Goal: Use online tool/utility: Use online tool/utility

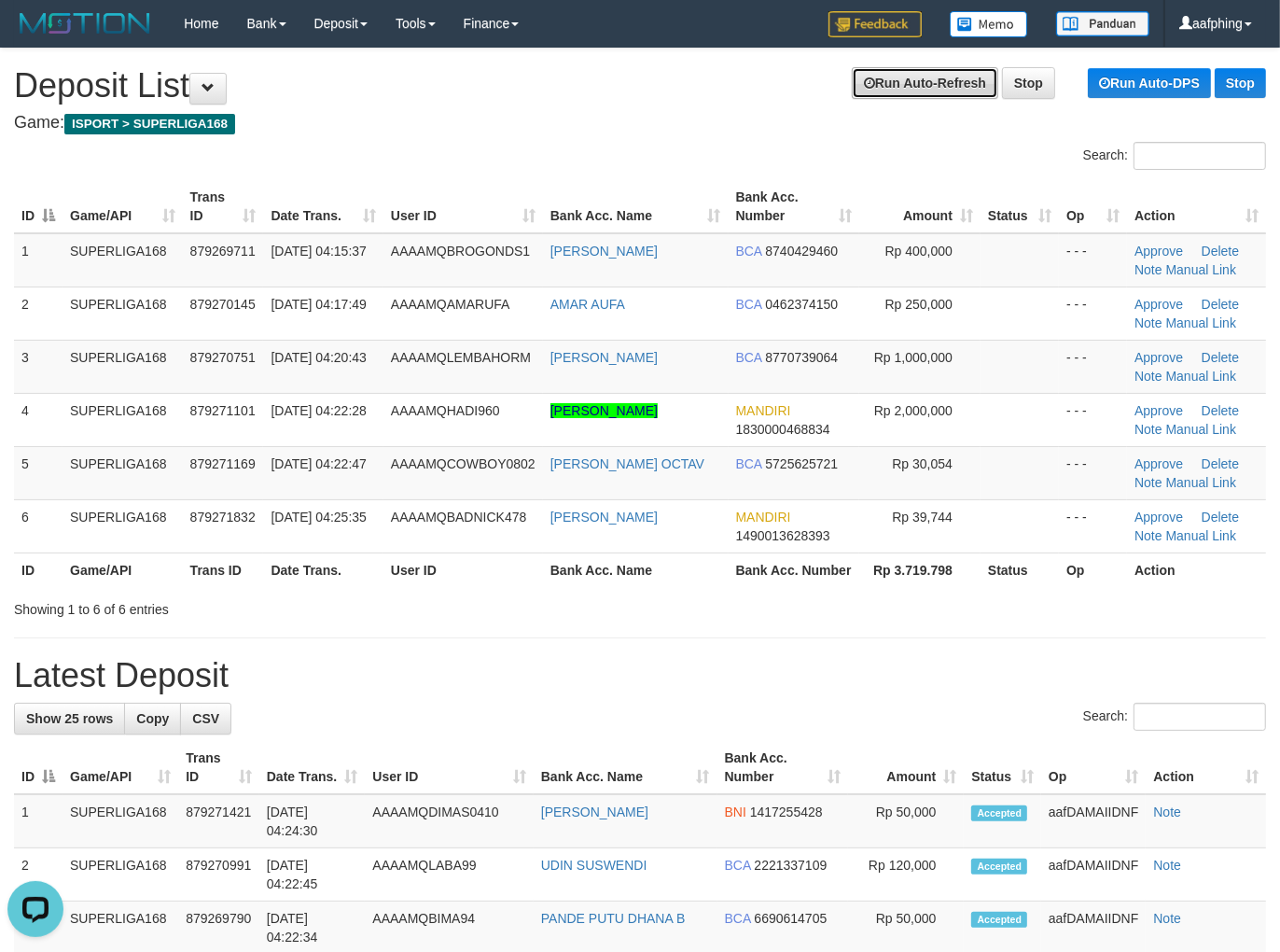
click at [866, 93] on link "Run Auto-Refresh" at bounding box center [924, 82] width 146 height 31
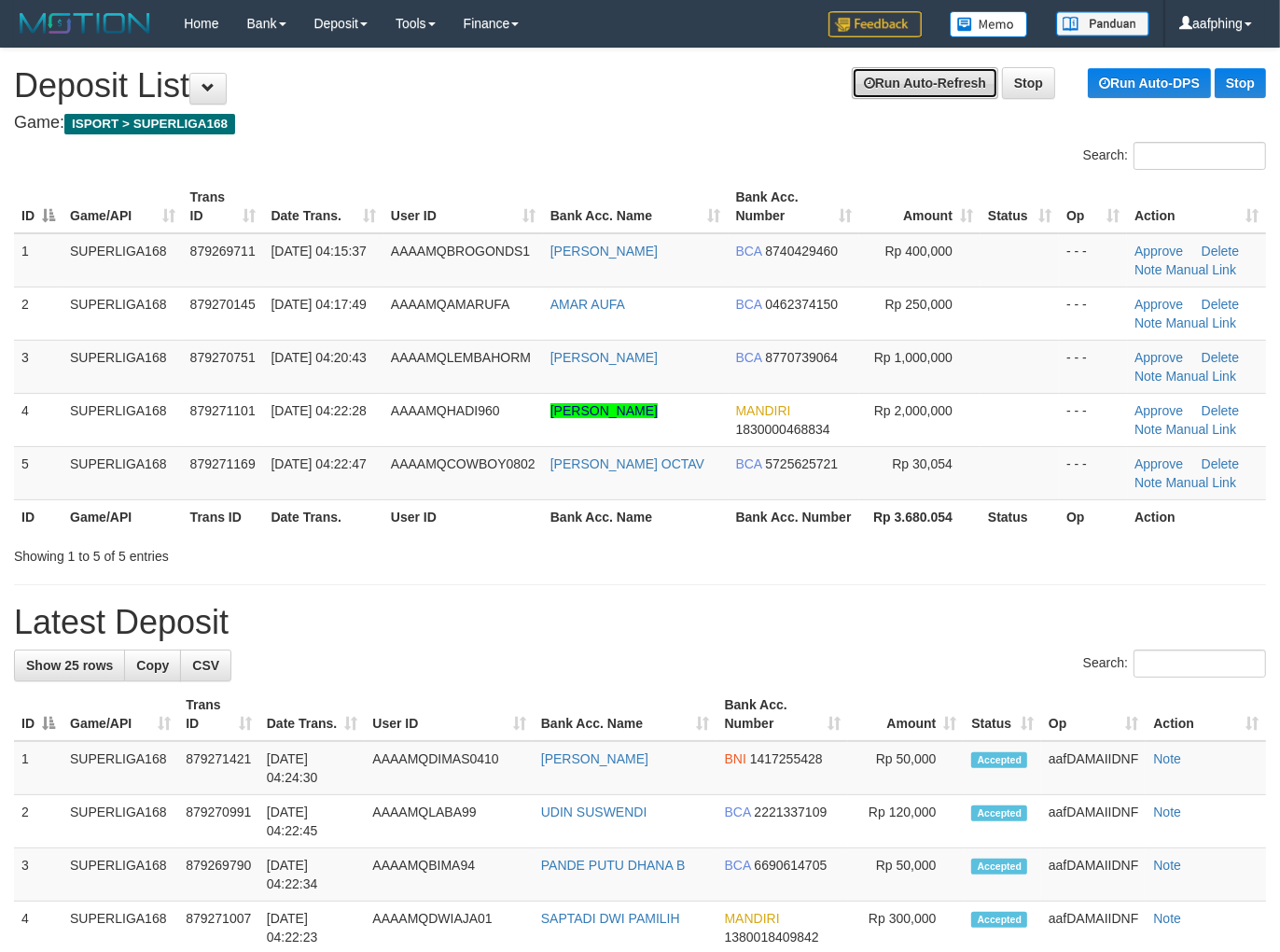
click at [901, 78] on link "Run Auto-Refresh" at bounding box center [924, 82] width 146 height 31
drag, startPoint x: 758, startPoint y: 82, endPoint x: 832, endPoint y: 86, distance: 74.1
click at [758, 82] on h1 "Run Auto-Refresh Stop Run Auto-DPS Stop Deposit List" at bounding box center [640, 85] width 1252 height 37
click at [843, 87] on div "Run Auto-Refresh Stop Run Auto-DPS Stop" at bounding box center [1051, 82] width 430 height 31
click at [864, 87] on icon at bounding box center [869, 83] width 11 height 13
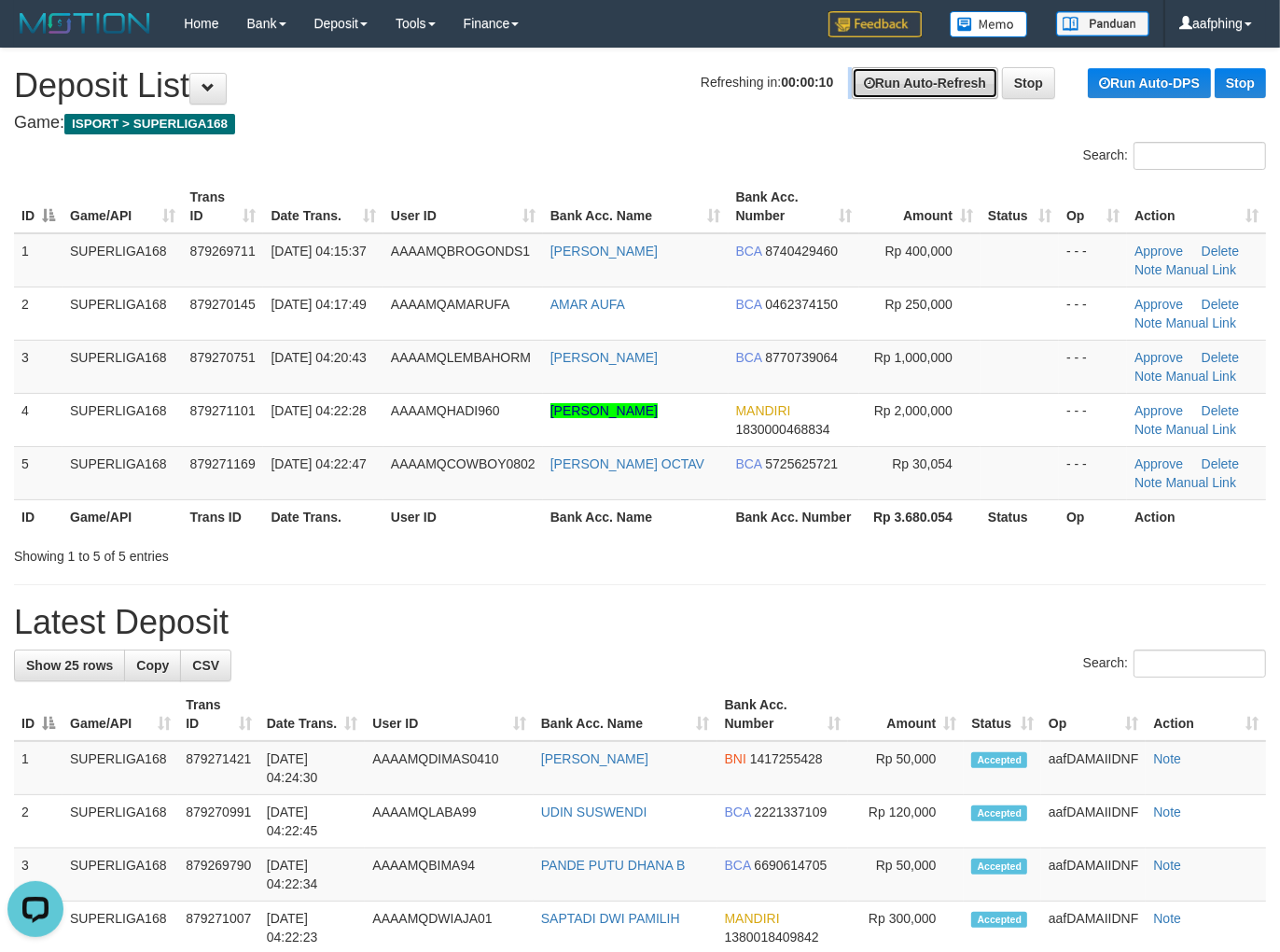
click at [864, 87] on icon at bounding box center [869, 83] width 11 height 13
click at [859, 90] on link "Run Auto-Refresh" at bounding box center [924, 82] width 146 height 31
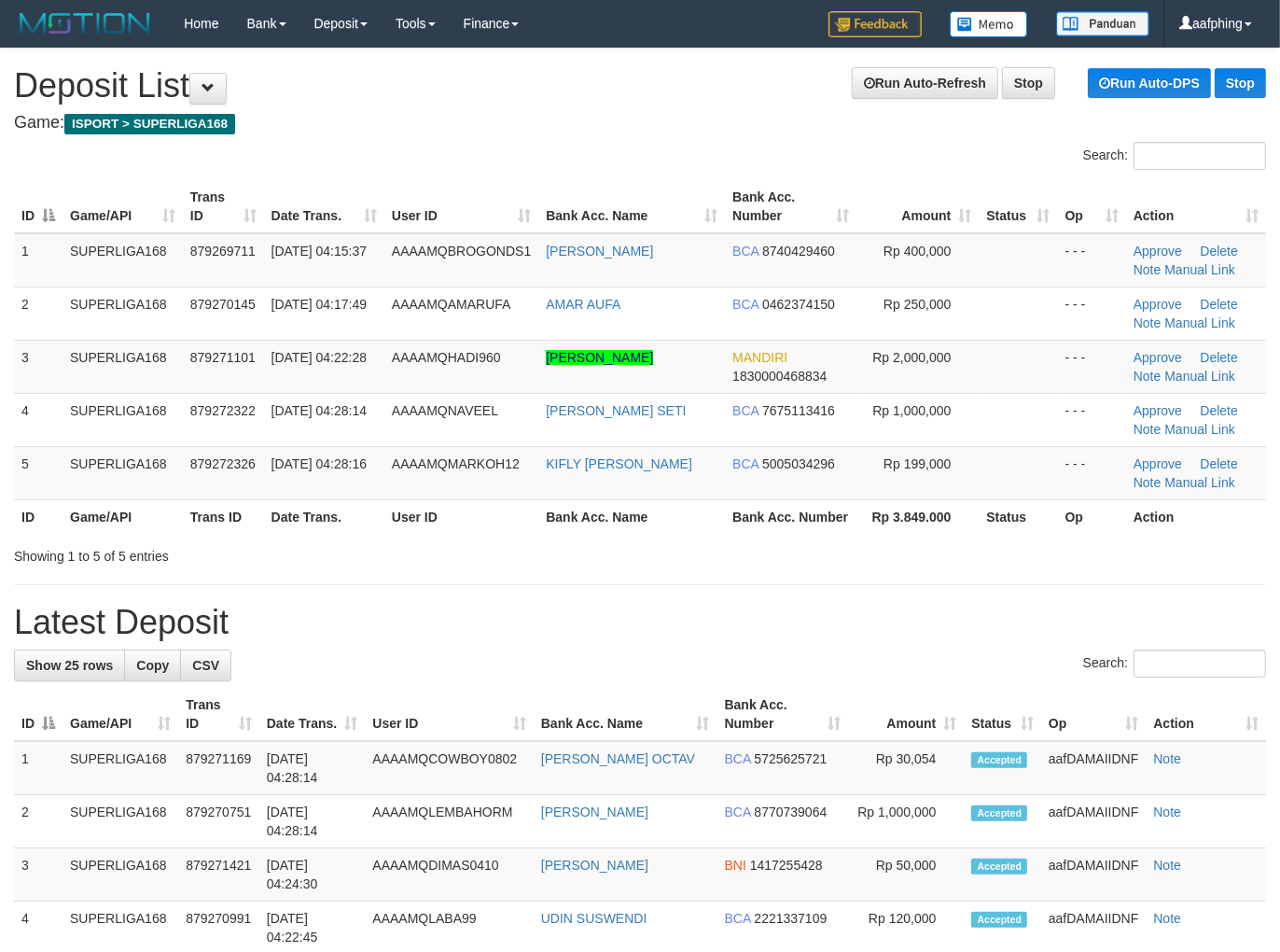
click at [731, 70] on h1 "Run Auto-Refresh Stop Run Auto-DPS Stop Deposit List" at bounding box center [640, 85] width 1252 height 37
click at [837, 87] on div "Run Auto-Refresh Stop Run Auto-DPS Stop" at bounding box center [1051, 82] width 430 height 31
click at [864, 82] on icon at bounding box center [869, 83] width 11 height 13
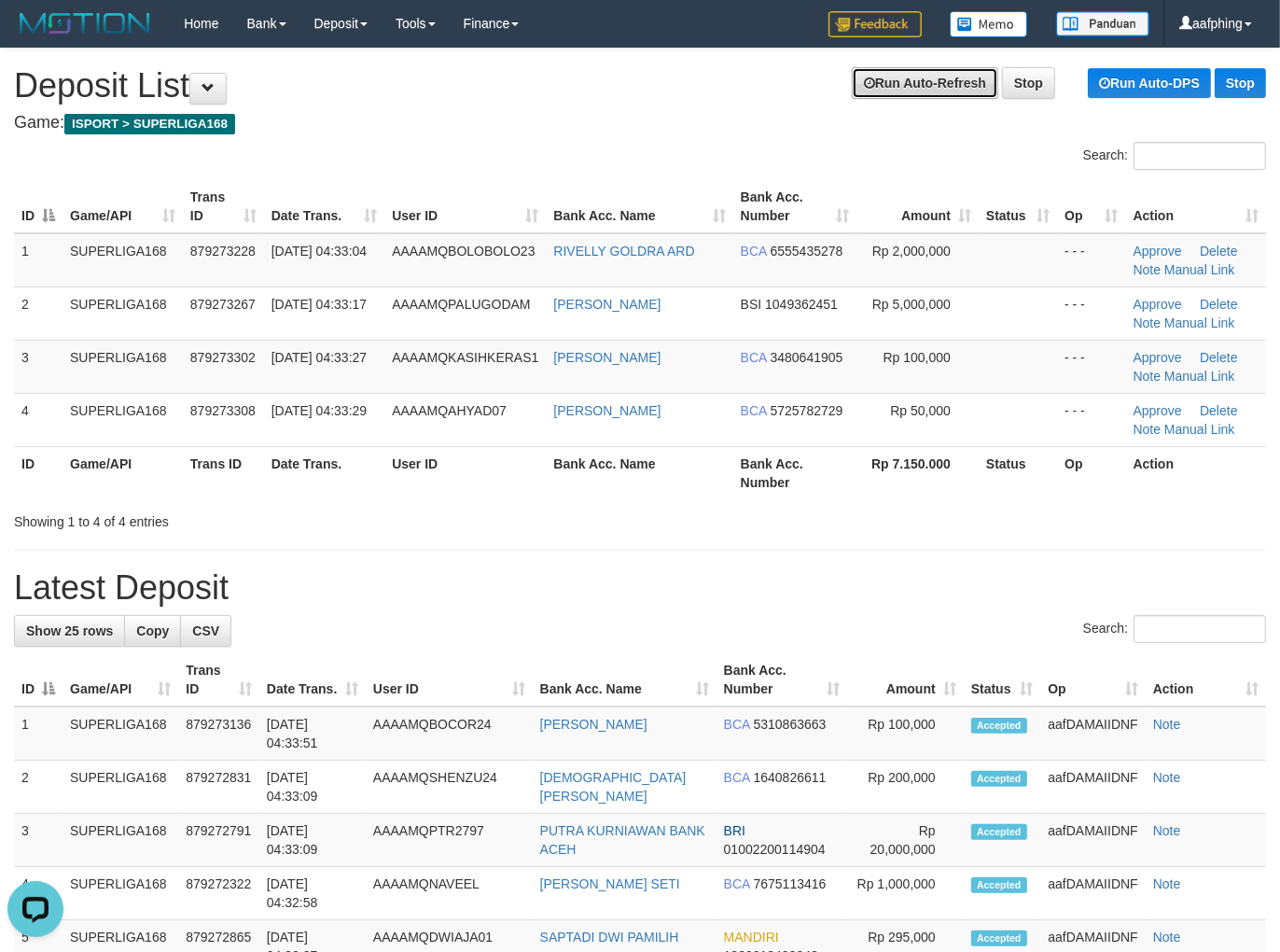
click at [909, 84] on link "Run Auto-Refresh" at bounding box center [924, 82] width 146 height 31
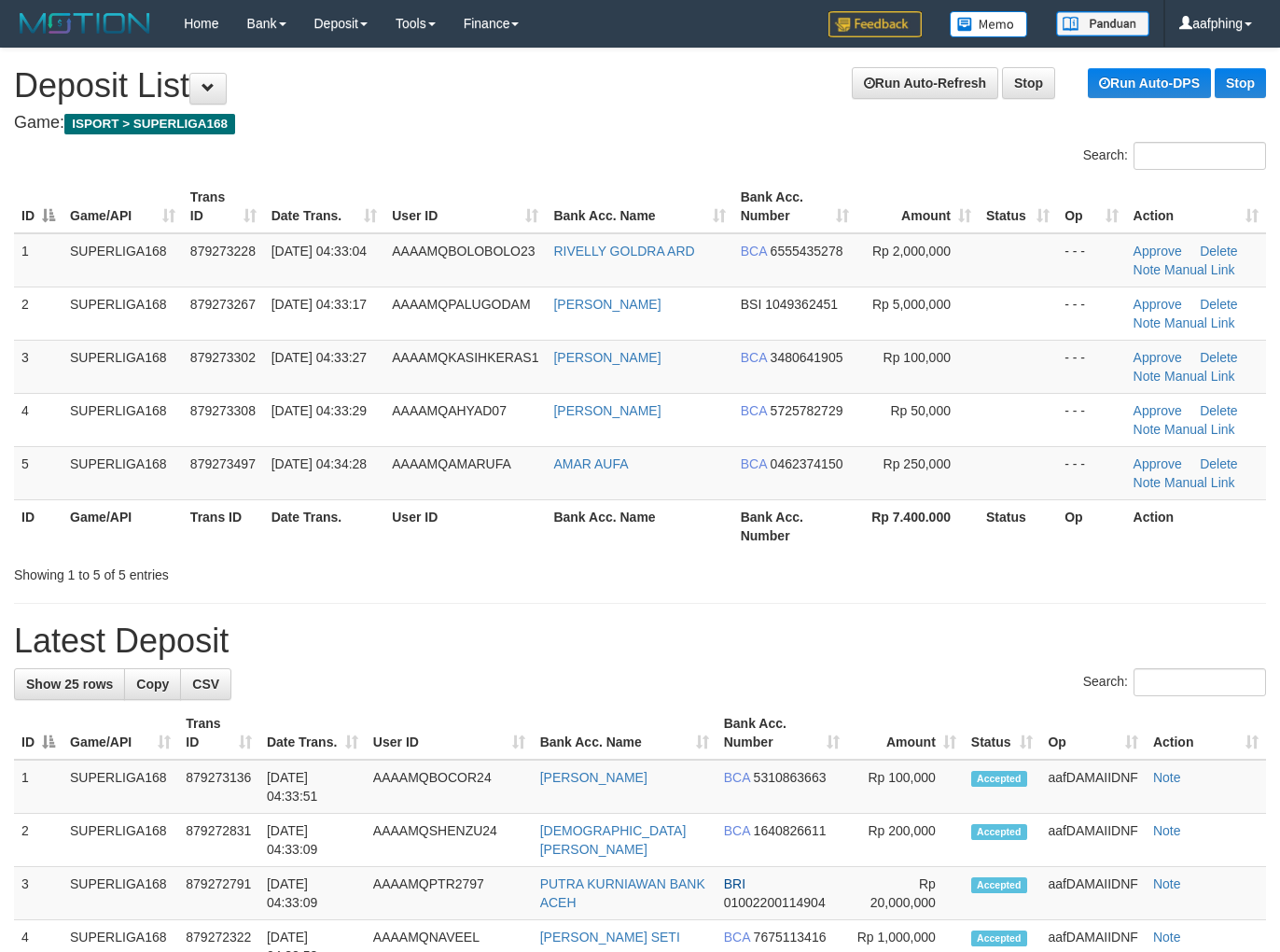
click at [909, 84] on link "Run Auto-Refresh" at bounding box center [924, 82] width 146 height 31
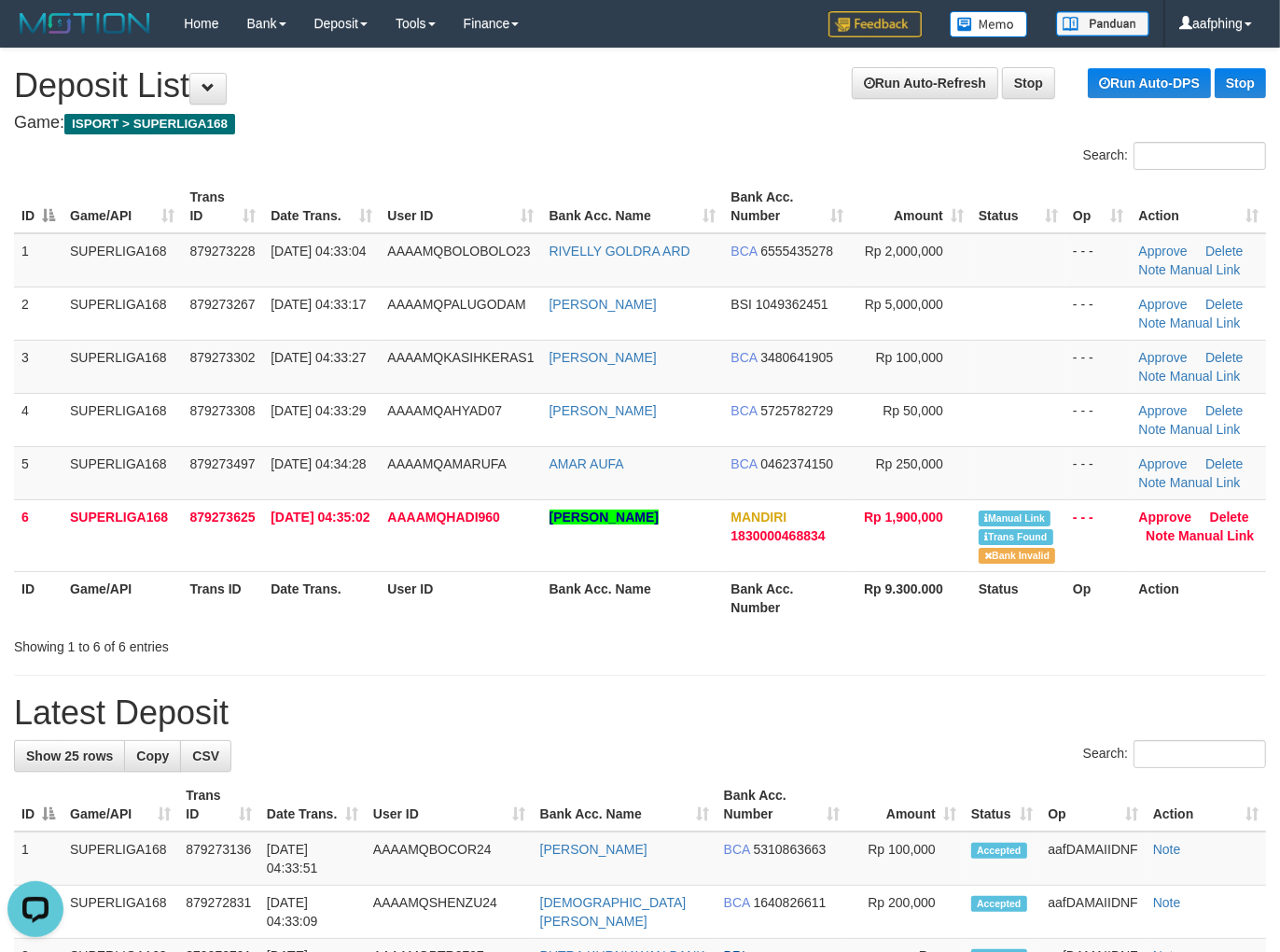
click at [923, 70] on link "Run Auto-Refresh" at bounding box center [924, 82] width 146 height 31
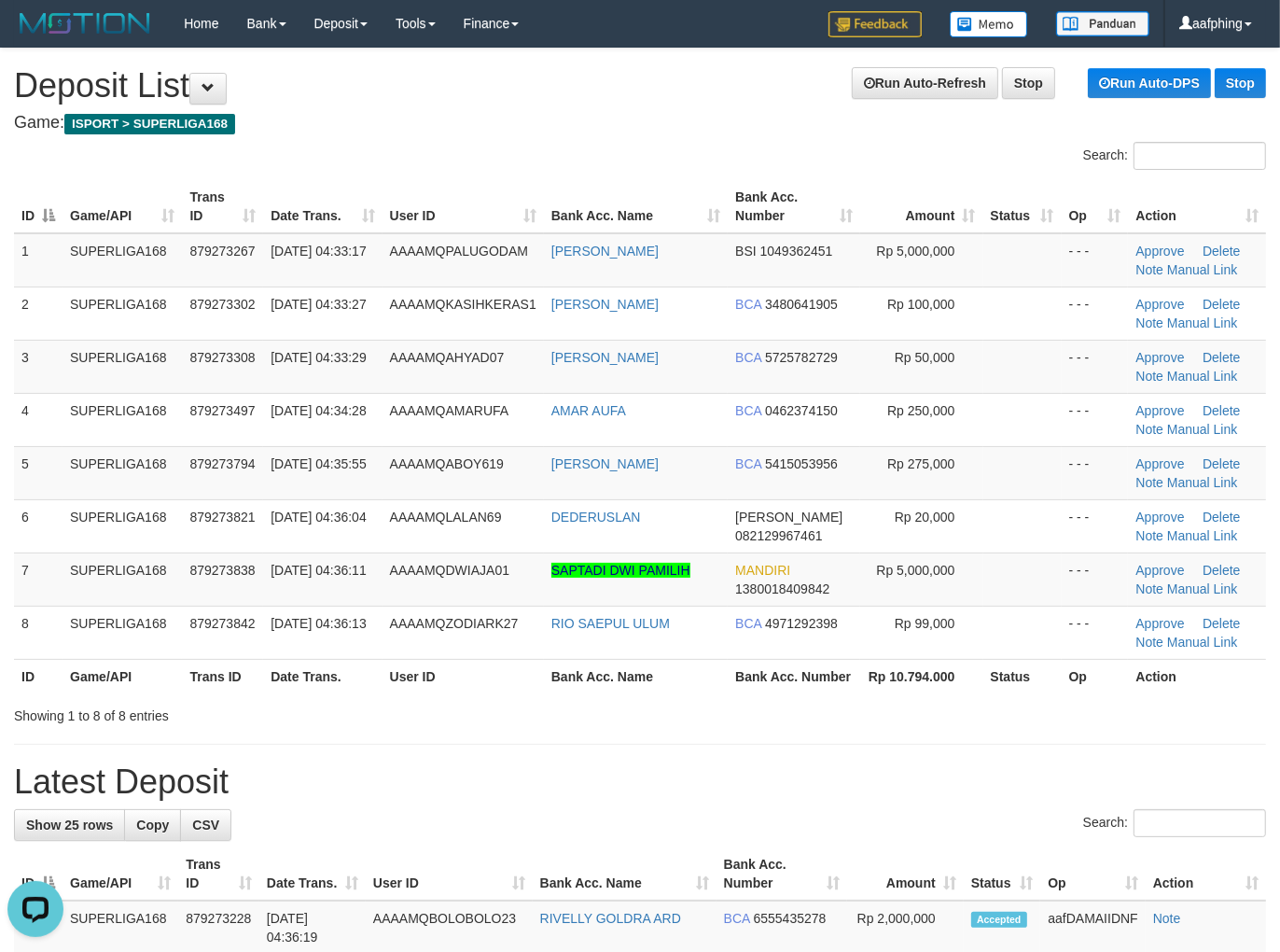
click at [767, 69] on h1 "Run Auto-Refresh Stop Run Auto-DPS Stop Deposit List" at bounding box center [640, 85] width 1252 height 37
click at [871, 79] on link "Run Auto-Refresh" at bounding box center [924, 82] width 146 height 31
click at [878, 79] on link "Run Auto-Refresh" at bounding box center [924, 82] width 146 height 31
click at [884, 80] on link "Run Auto-Refresh" at bounding box center [924, 82] width 146 height 31
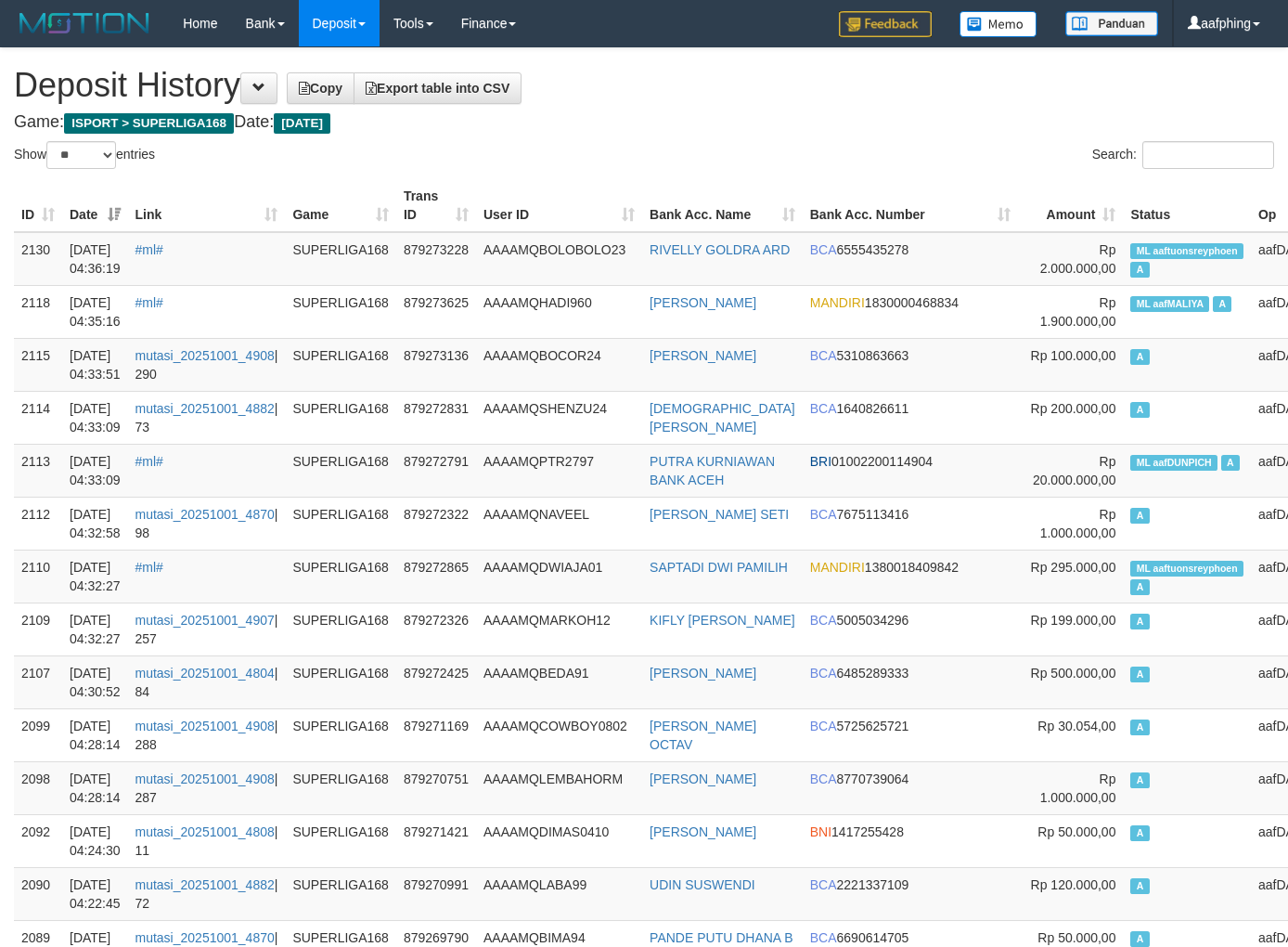
select select "**"
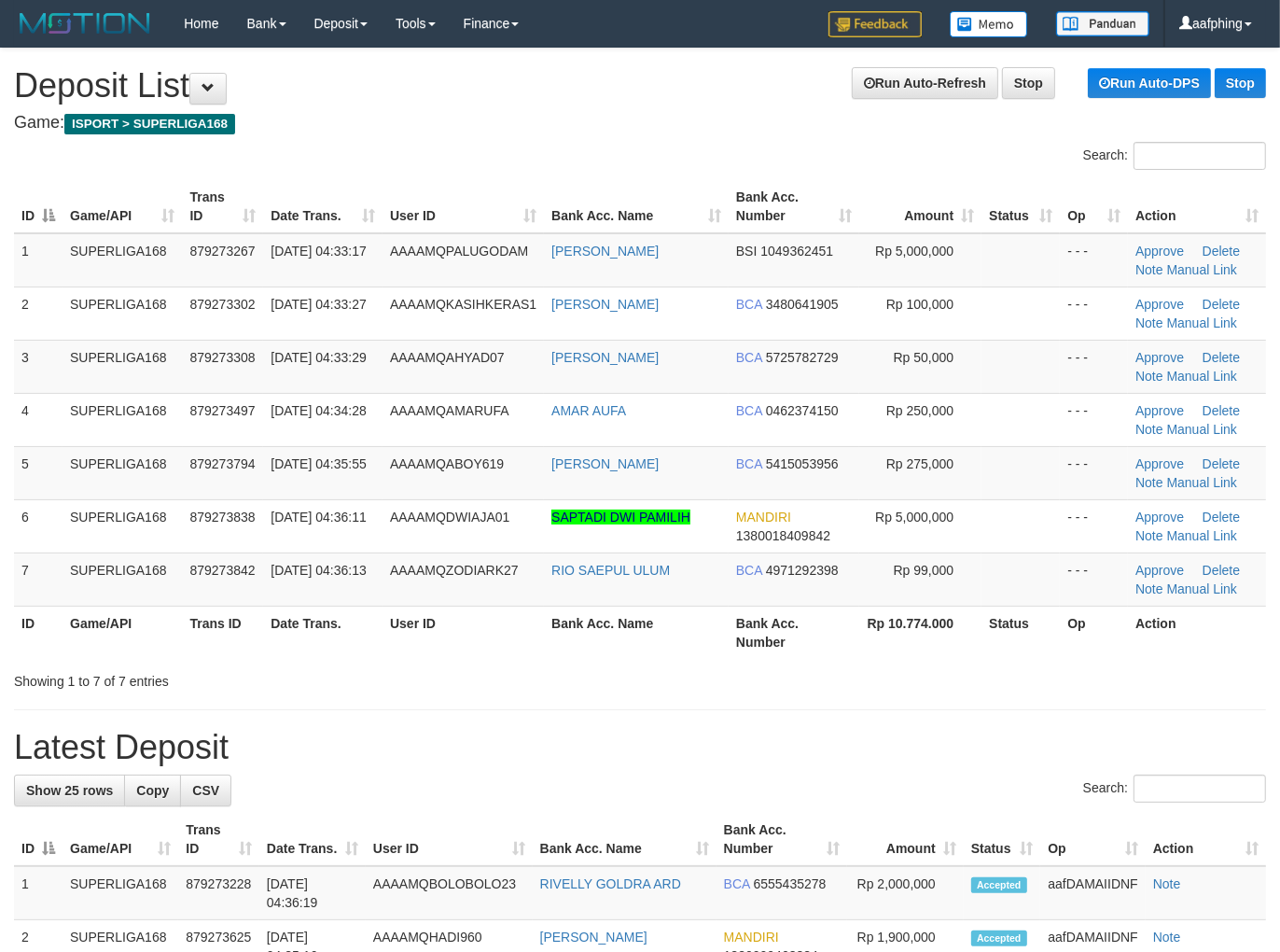
click at [887, 81] on link "Run Auto-Refresh" at bounding box center [924, 82] width 146 height 31
click at [905, 91] on link "Run Auto-Refresh" at bounding box center [924, 82] width 146 height 31
drag, startPoint x: 861, startPoint y: 72, endPoint x: 1179, endPoint y: 107, distance: 319.9
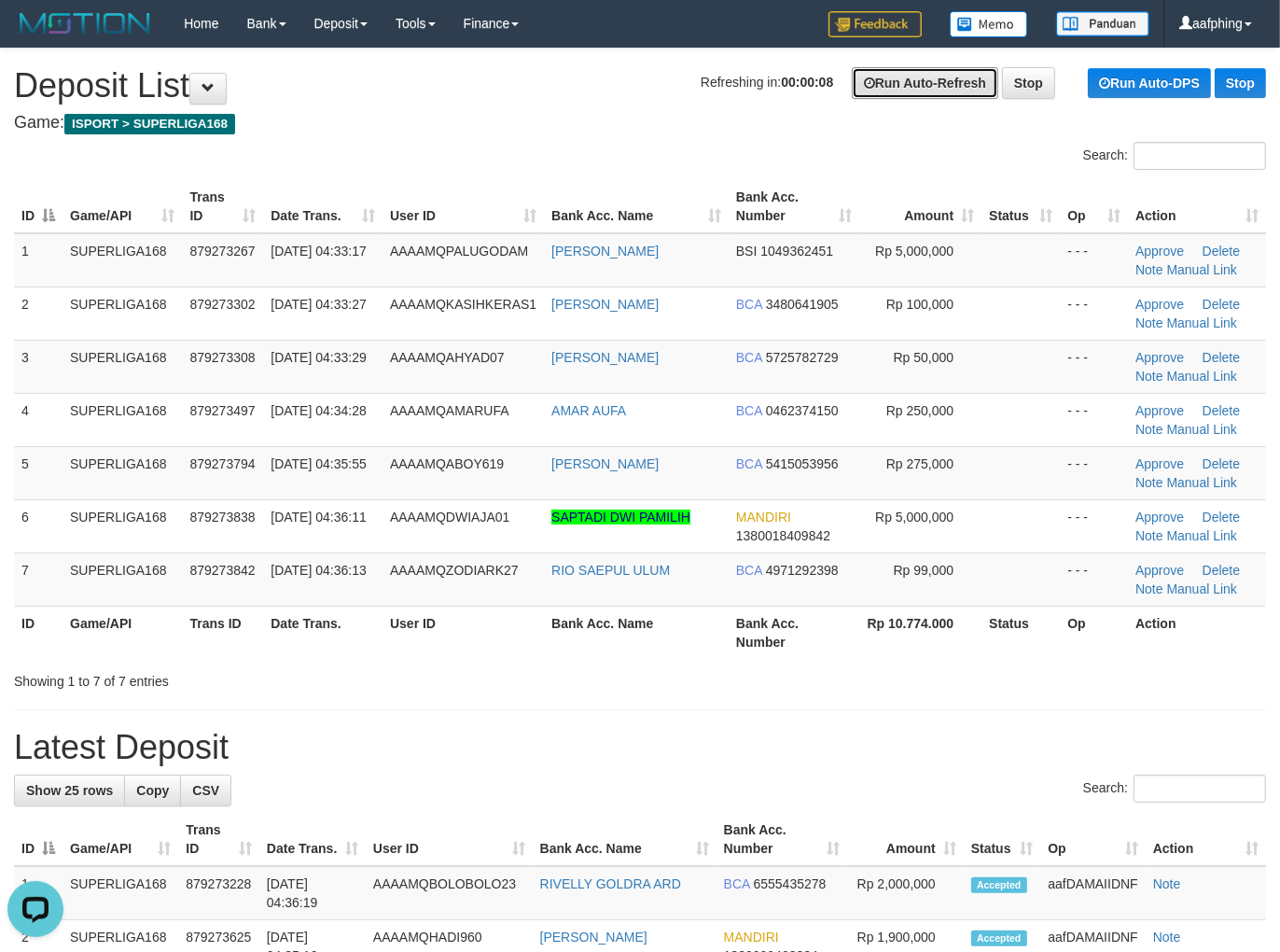
click at [862, 72] on link "Run Auto-Refresh" at bounding box center [924, 82] width 146 height 31
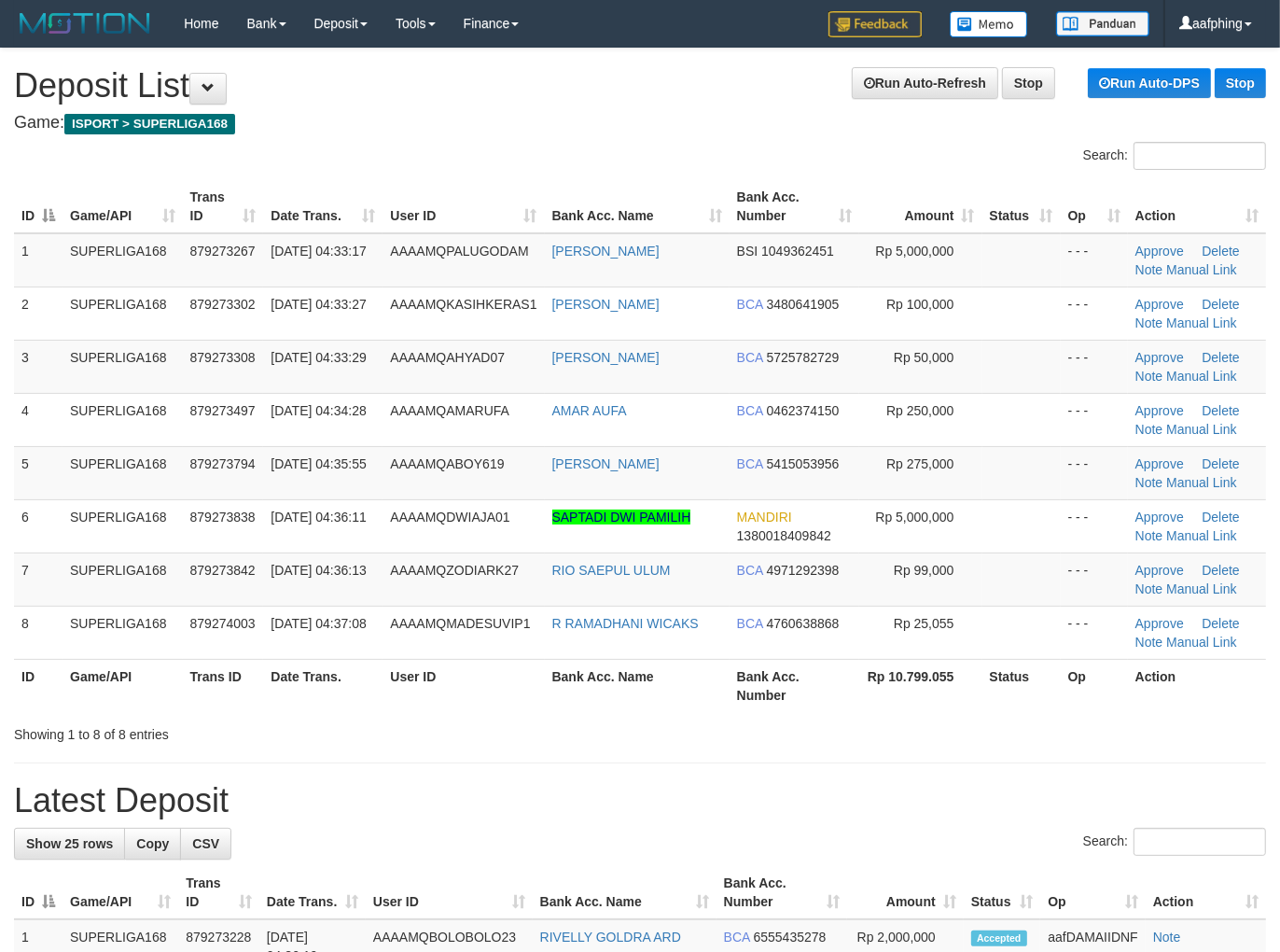
click at [893, 114] on h4 "Game: ISPORT > SUPERLIGA168" at bounding box center [640, 123] width 1252 height 19
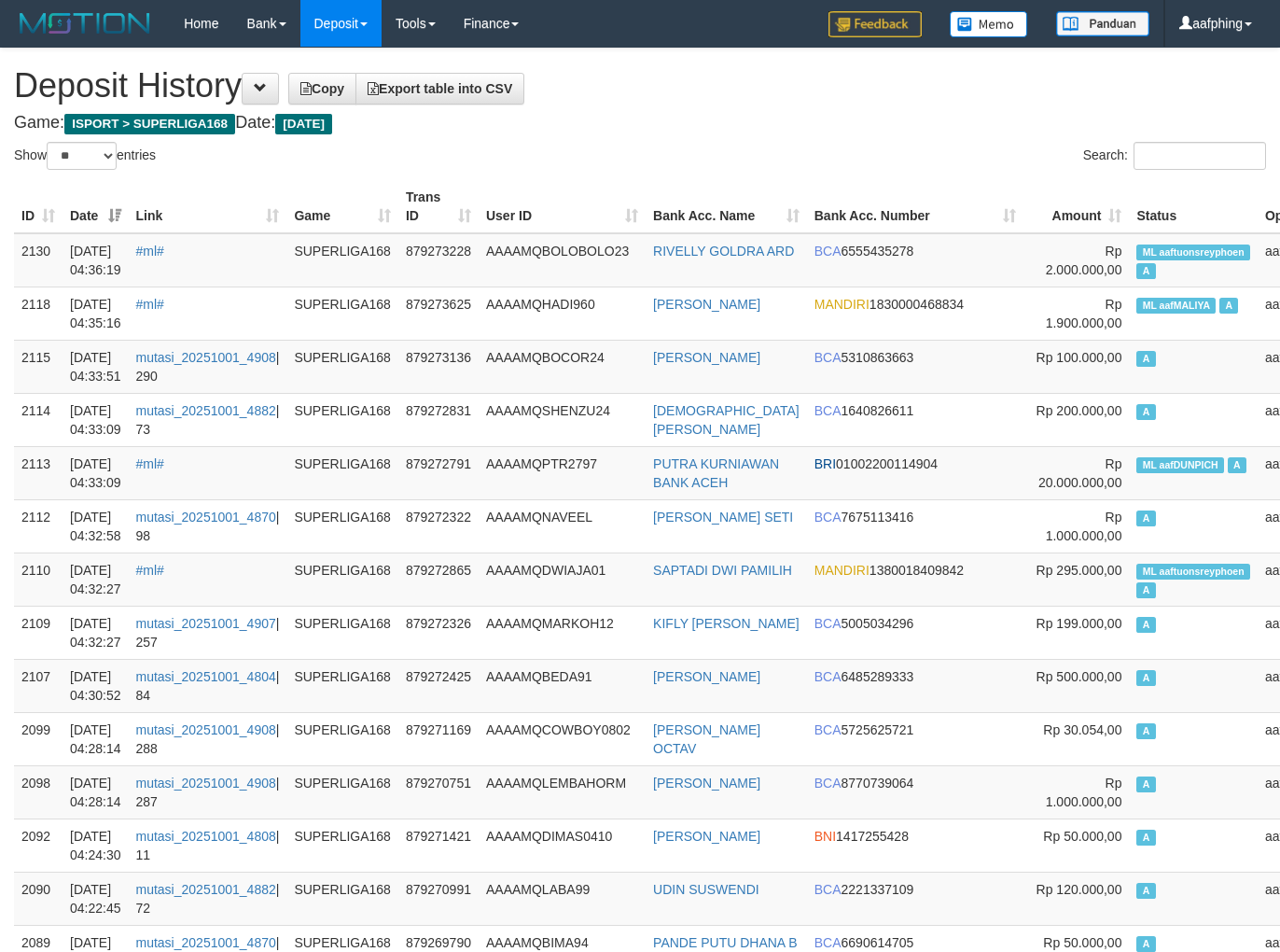
select select "**"
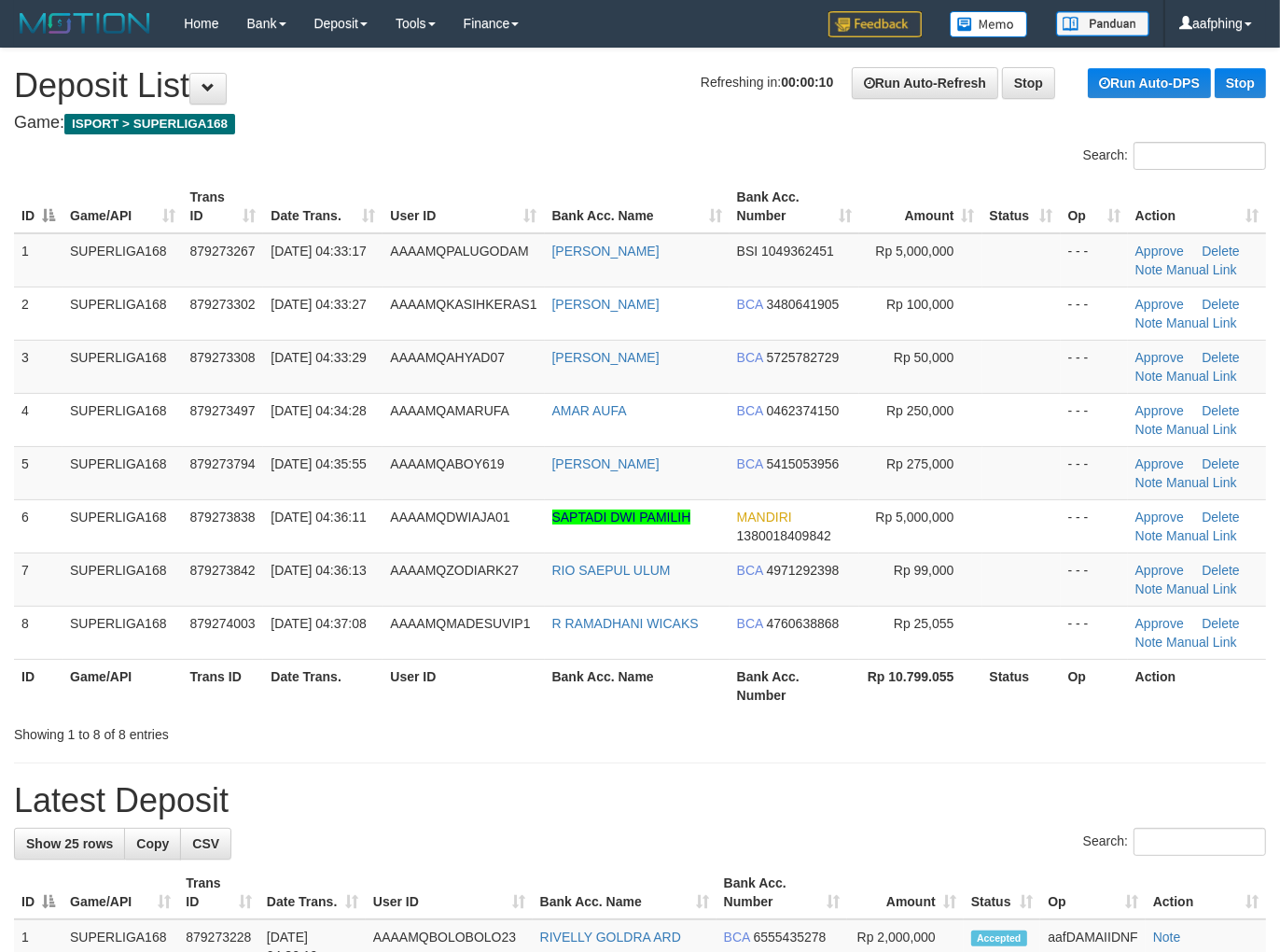
click at [900, 85] on link "Run Auto-Refresh" at bounding box center [924, 82] width 146 height 31
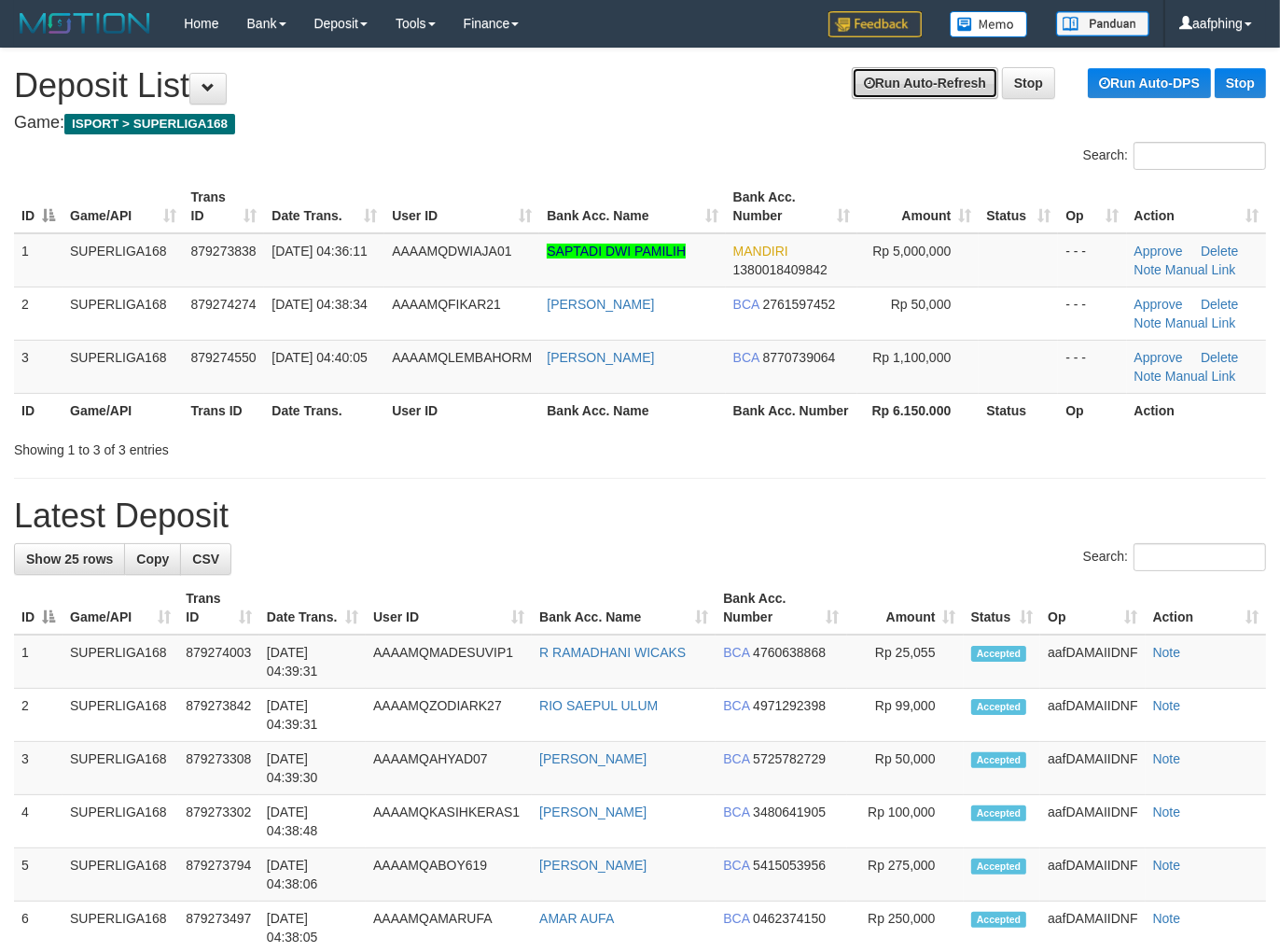
click at [888, 68] on link "Run Auto-Refresh" at bounding box center [924, 82] width 146 height 31
click at [897, 77] on link "Run Auto-Refresh" at bounding box center [924, 82] width 146 height 31
drag, startPoint x: 747, startPoint y: 87, endPoint x: 809, endPoint y: 84, distance: 62.1
click at [747, 87] on h1 "Run Auto-Refresh Stop Run Auto-DPS Stop Deposit List" at bounding box center [640, 85] width 1252 height 37
click at [851, 77] on link "Run Auto-Refresh" at bounding box center [924, 82] width 146 height 31
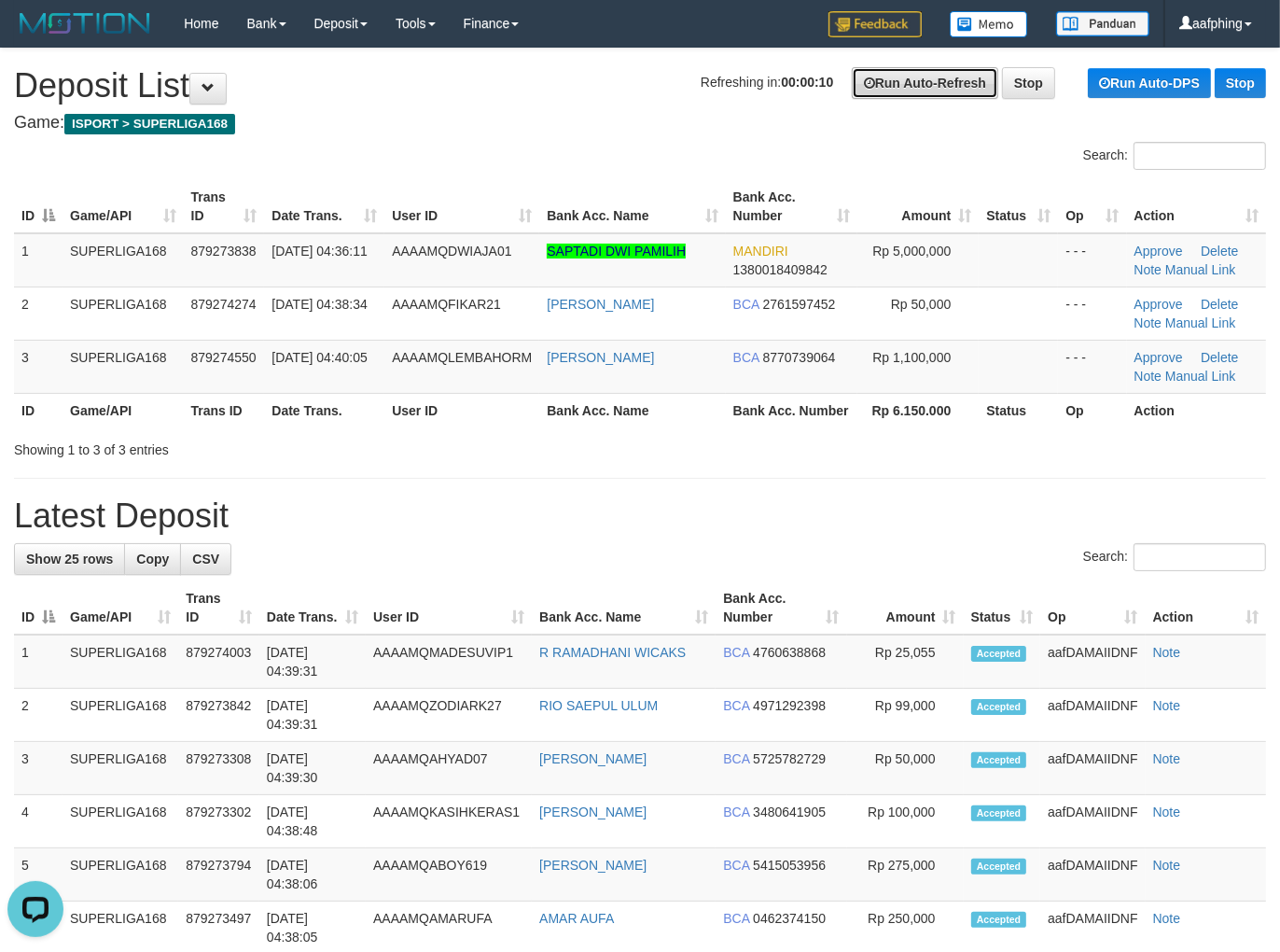
click at [864, 84] on icon at bounding box center [869, 83] width 11 height 13
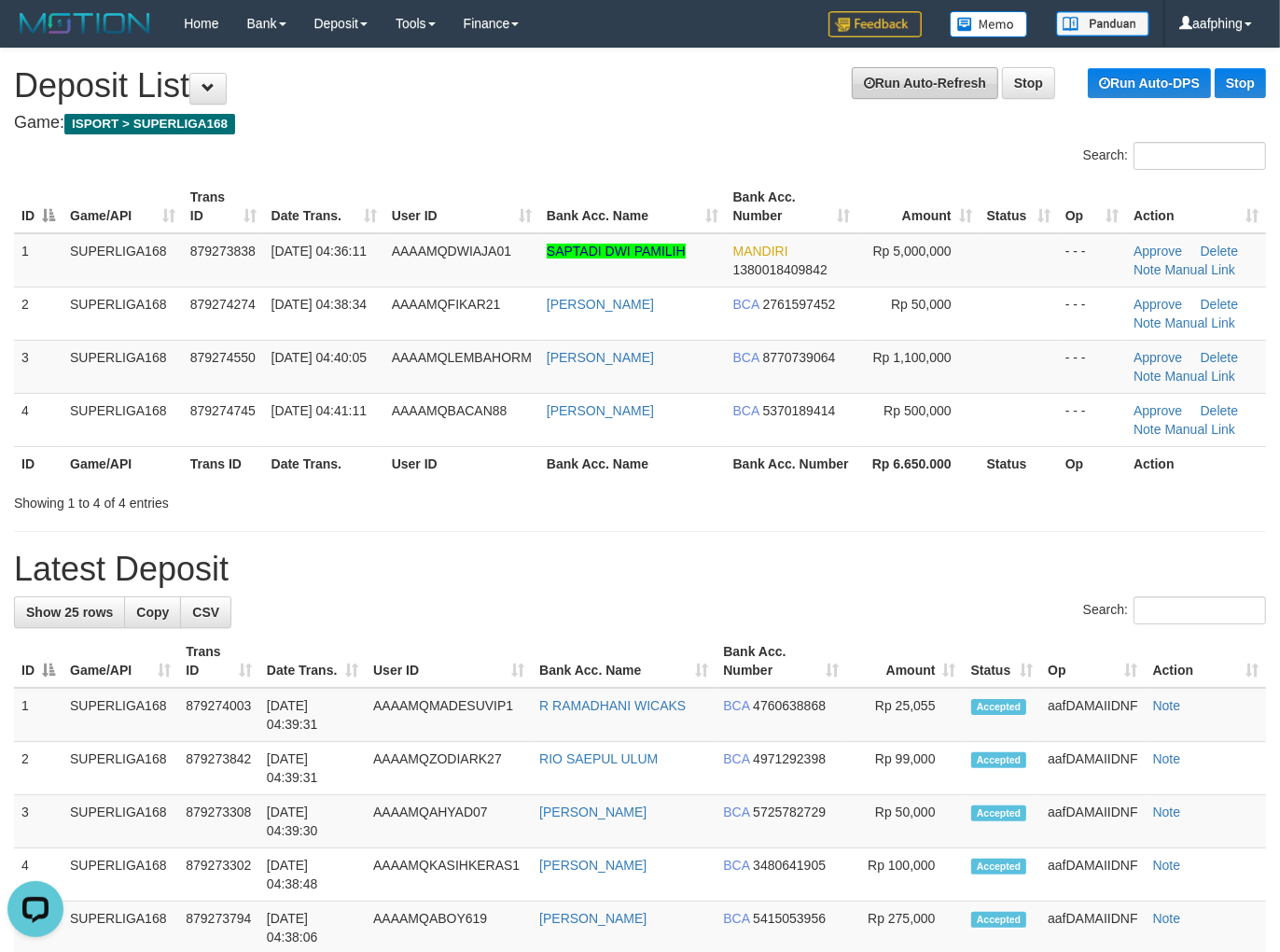
drag, startPoint x: 692, startPoint y: 82, endPoint x: 847, endPoint y: 87, distance: 155.1
click at [694, 82] on h1 "Run Auto-Refresh Stop Run Auto-DPS Stop Deposit List" at bounding box center [640, 85] width 1252 height 37
click at [851, 87] on link "Run Auto-Refresh" at bounding box center [924, 82] width 146 height 31
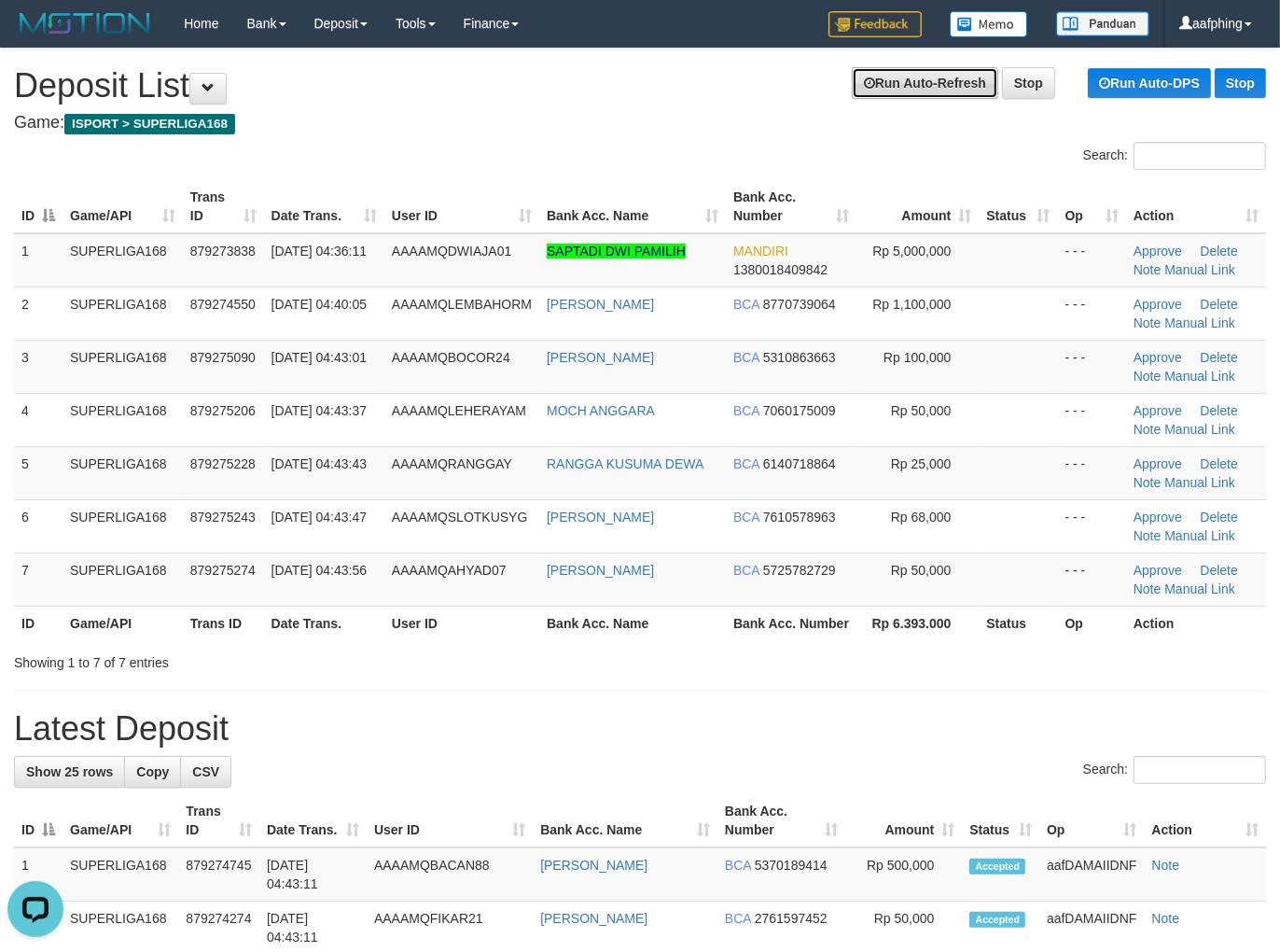
click at [894, 94] on link "Run Auto-Refresh" at bounding box center [924, 82] width 146 height 31
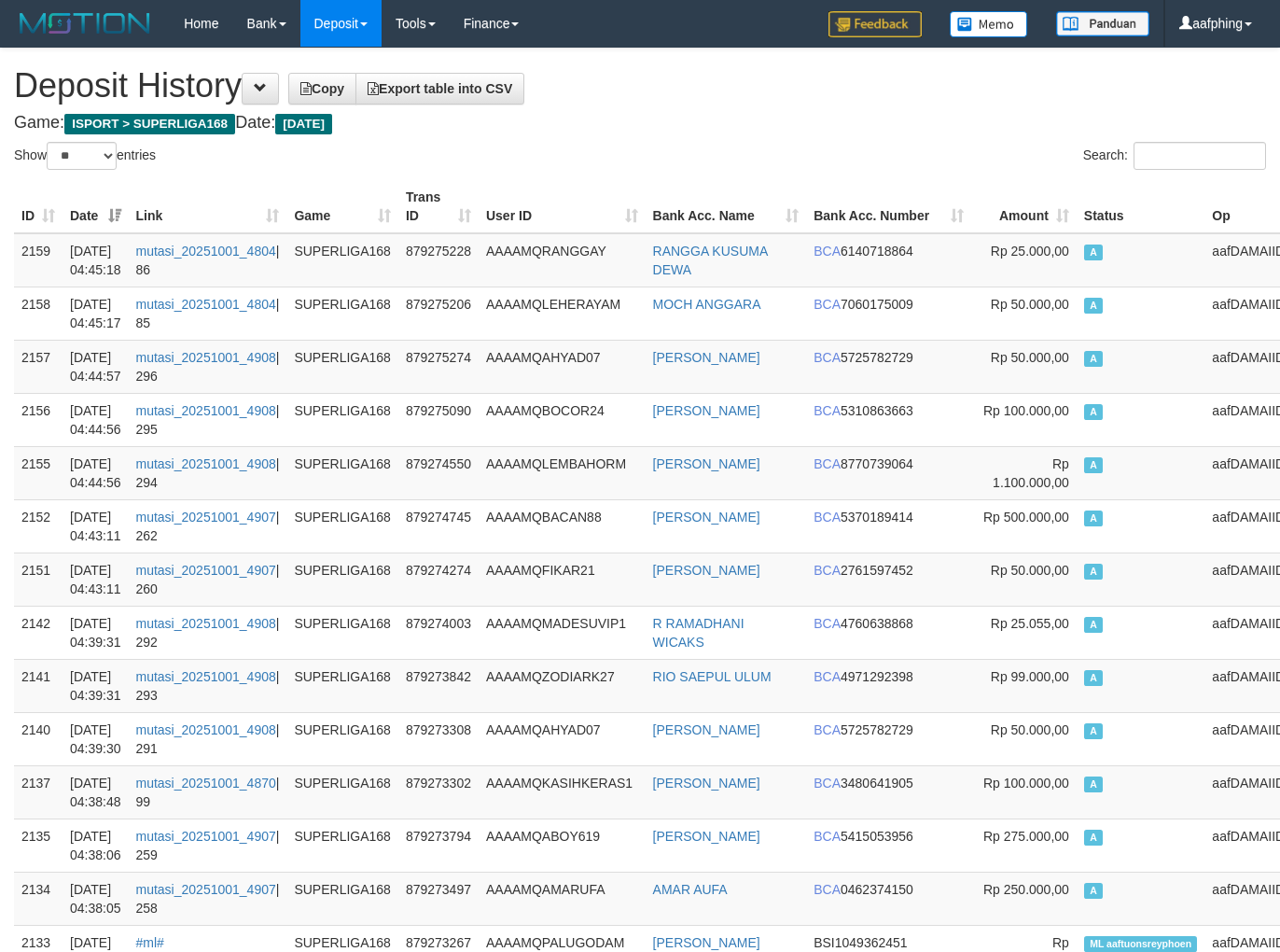
select select "**"
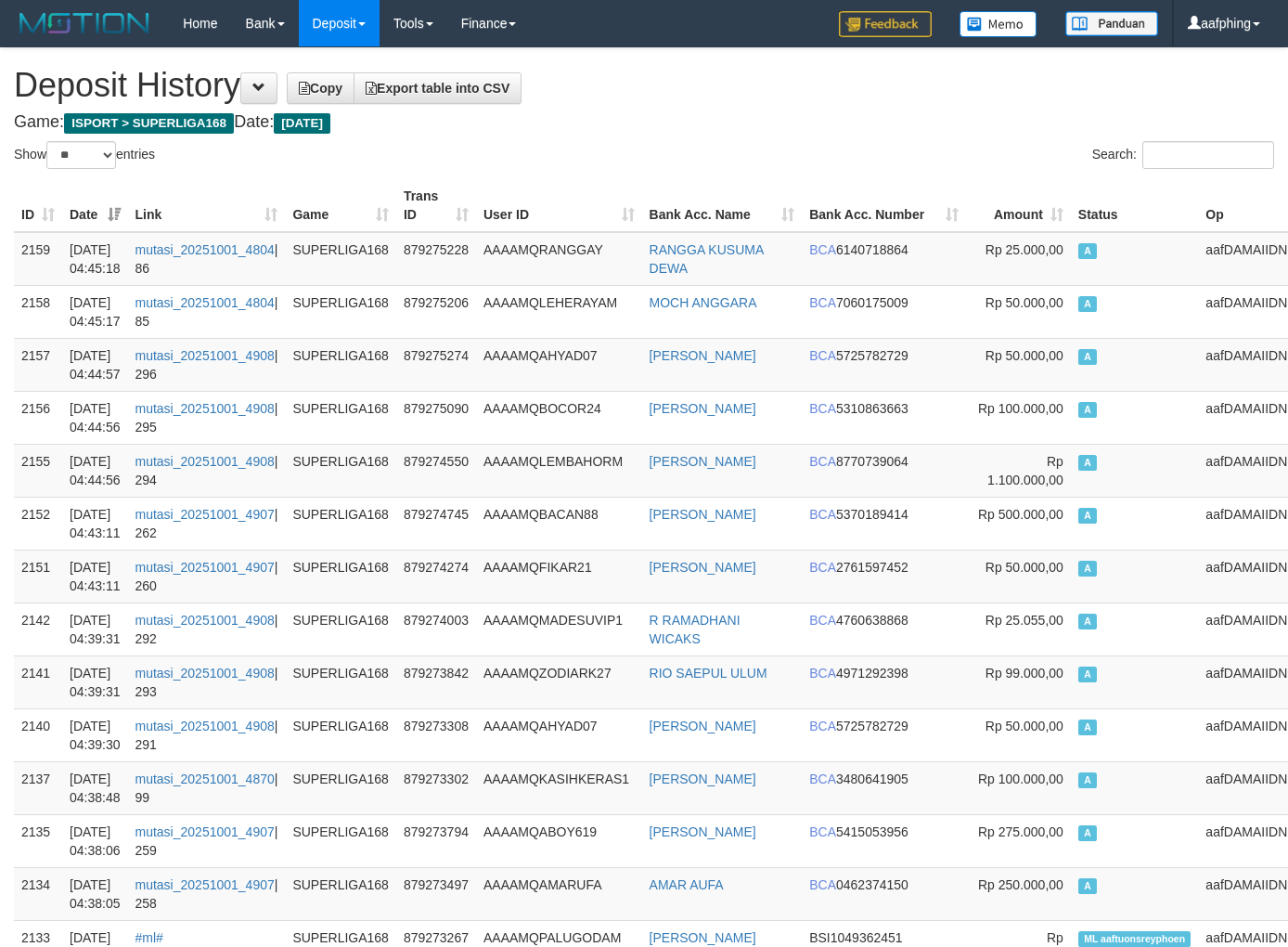
select select "**"
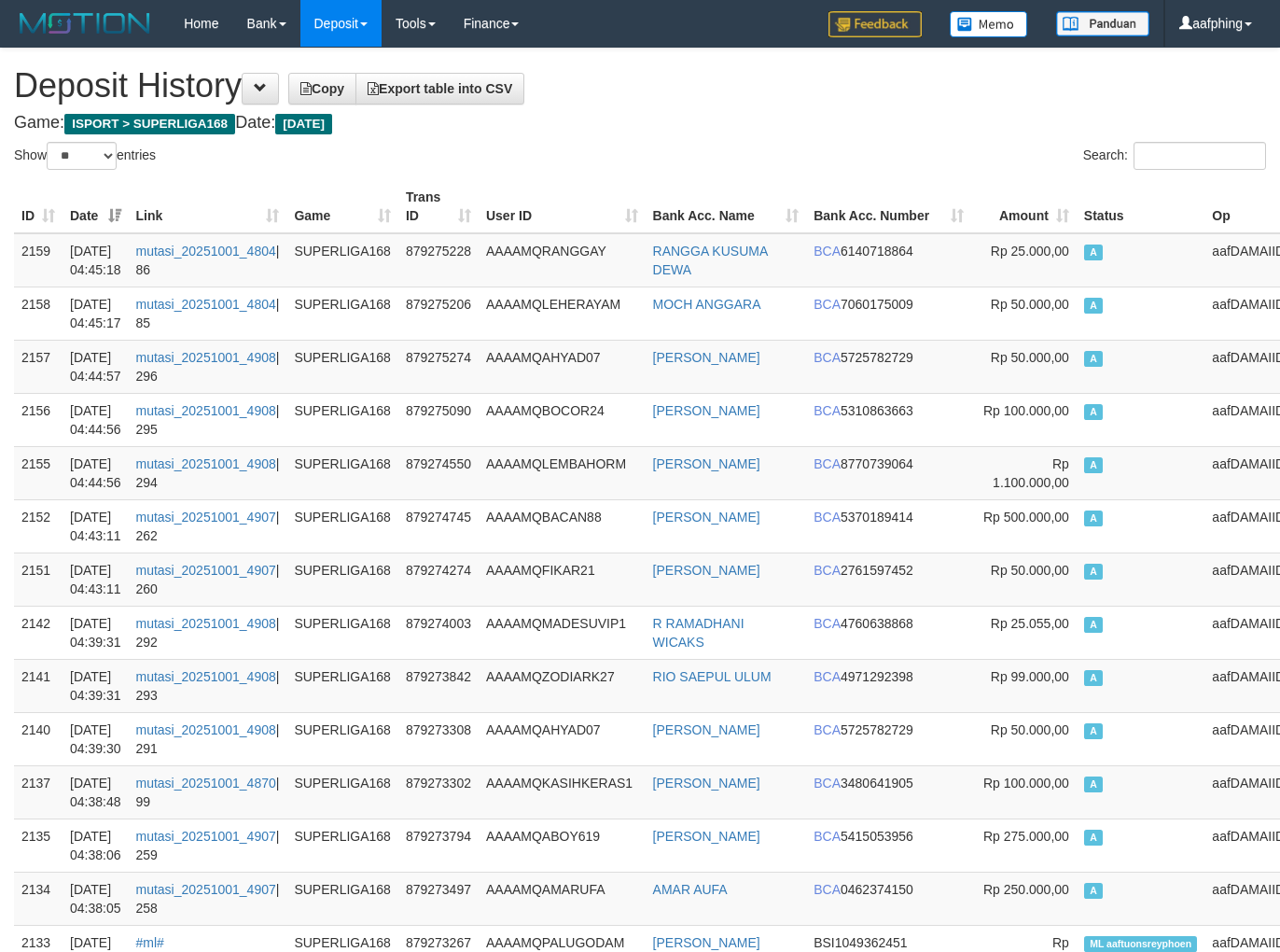
select select "**"
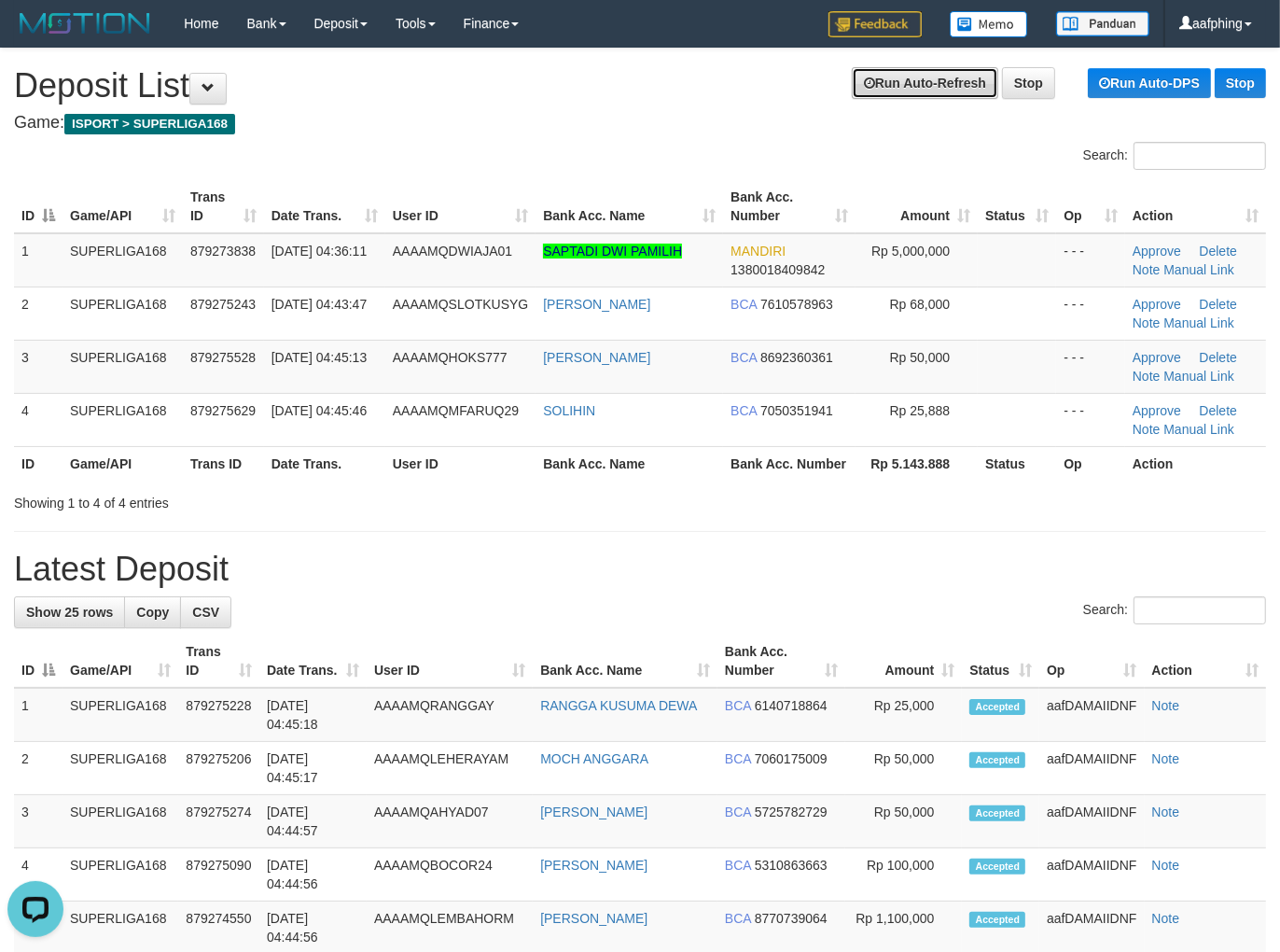
click at [889, 75] on link "Run Auto-Refresh" at bounding box center [924, 82] width 146 height 31
click at [872, 77] on link "Run Auto-Refresh" at bounding box center [924, 82] width 146 height 31
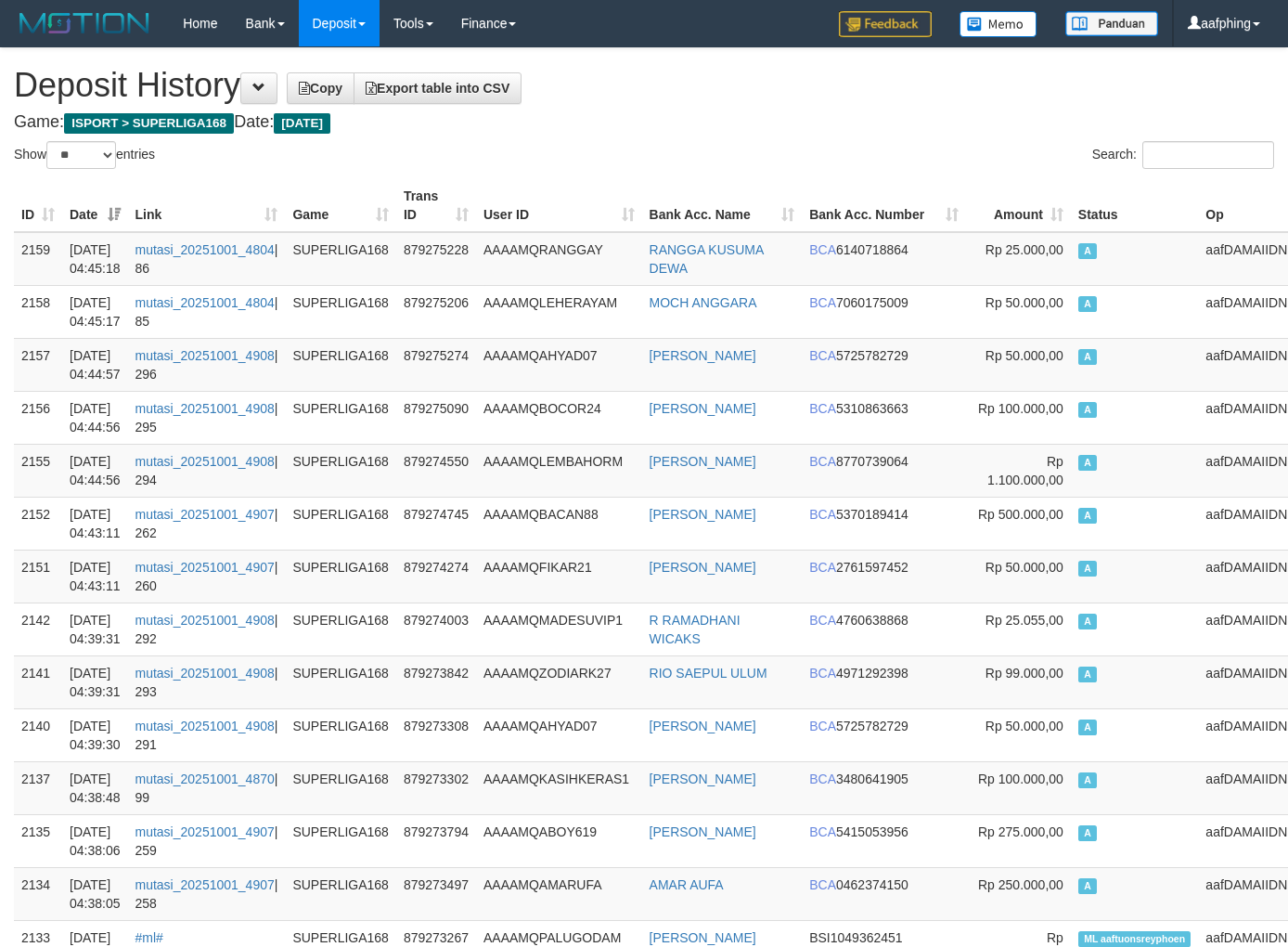
select select "**"
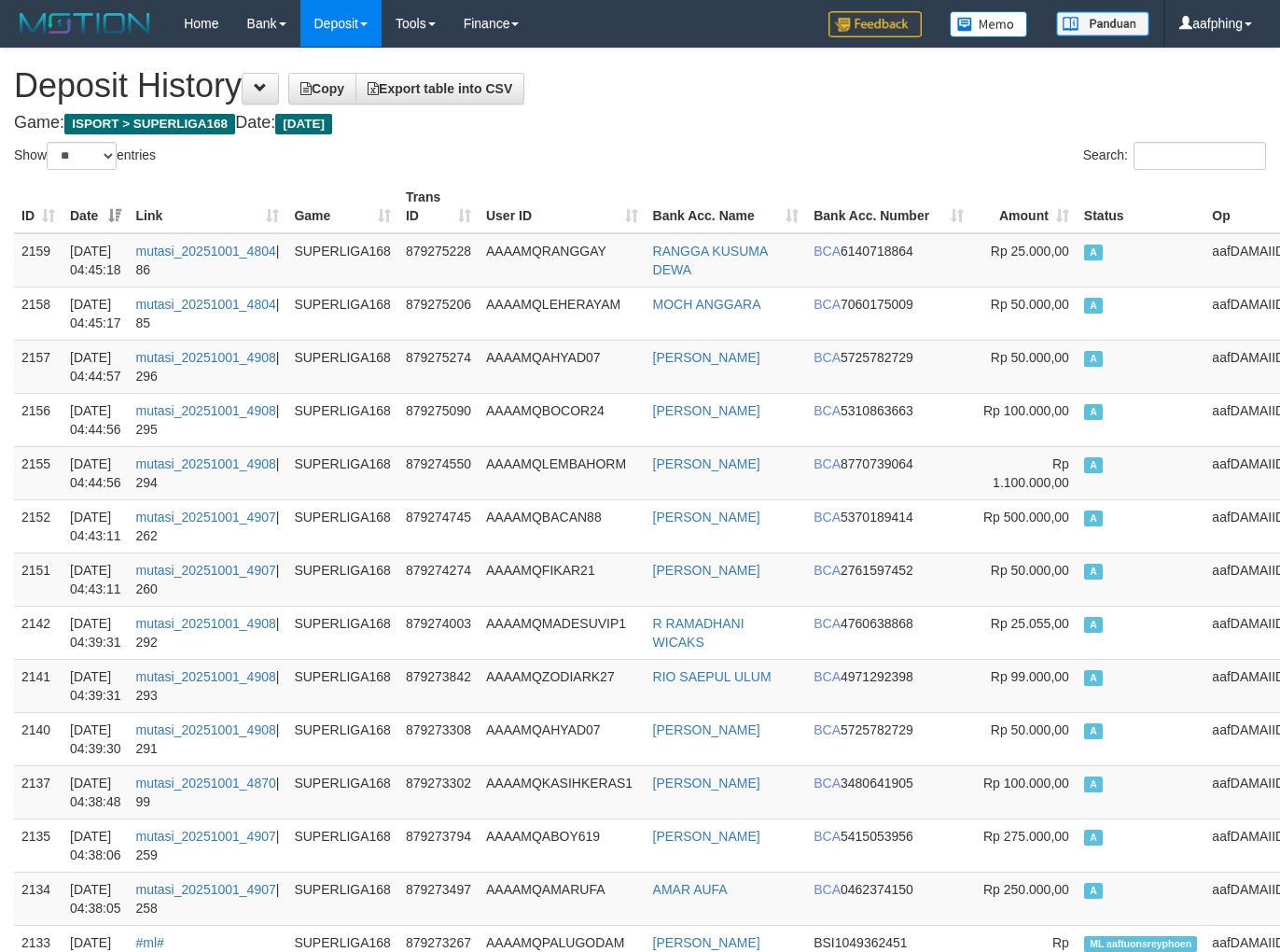
select select "**"
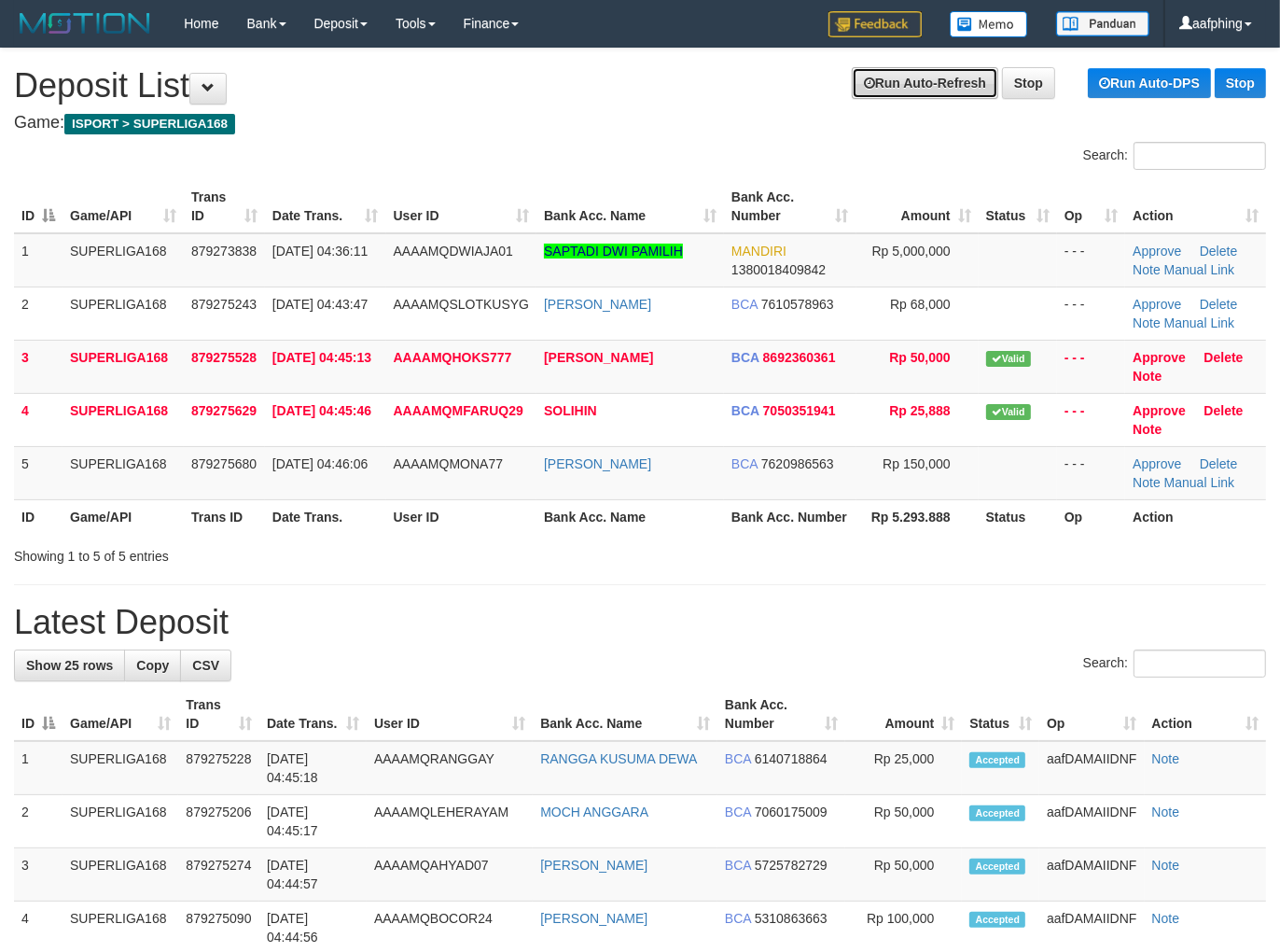
click at [927, 87] on link "Run Auto-Refresh" at bounding box center [924, 82] width 146 height 31
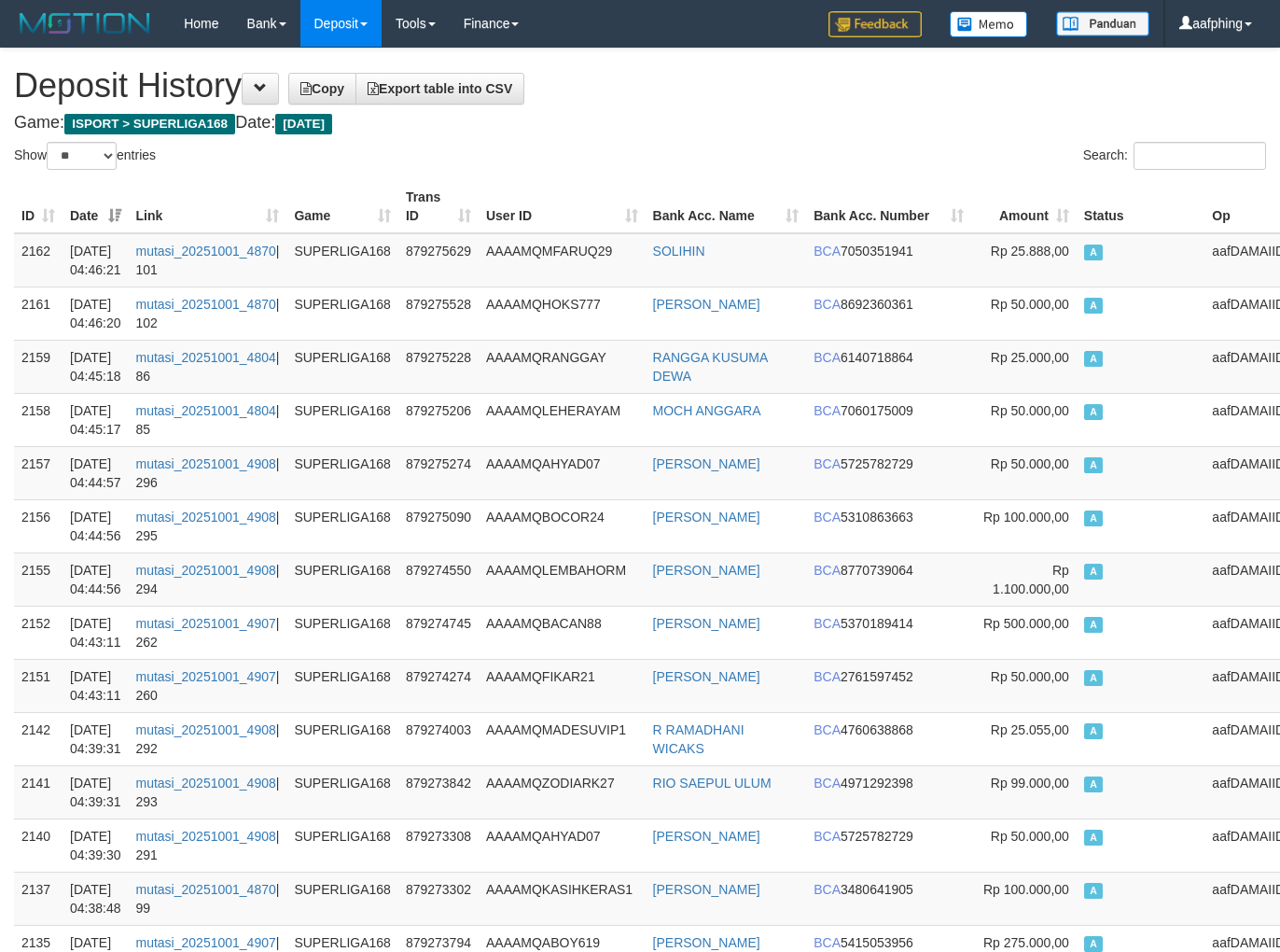
select select "**"
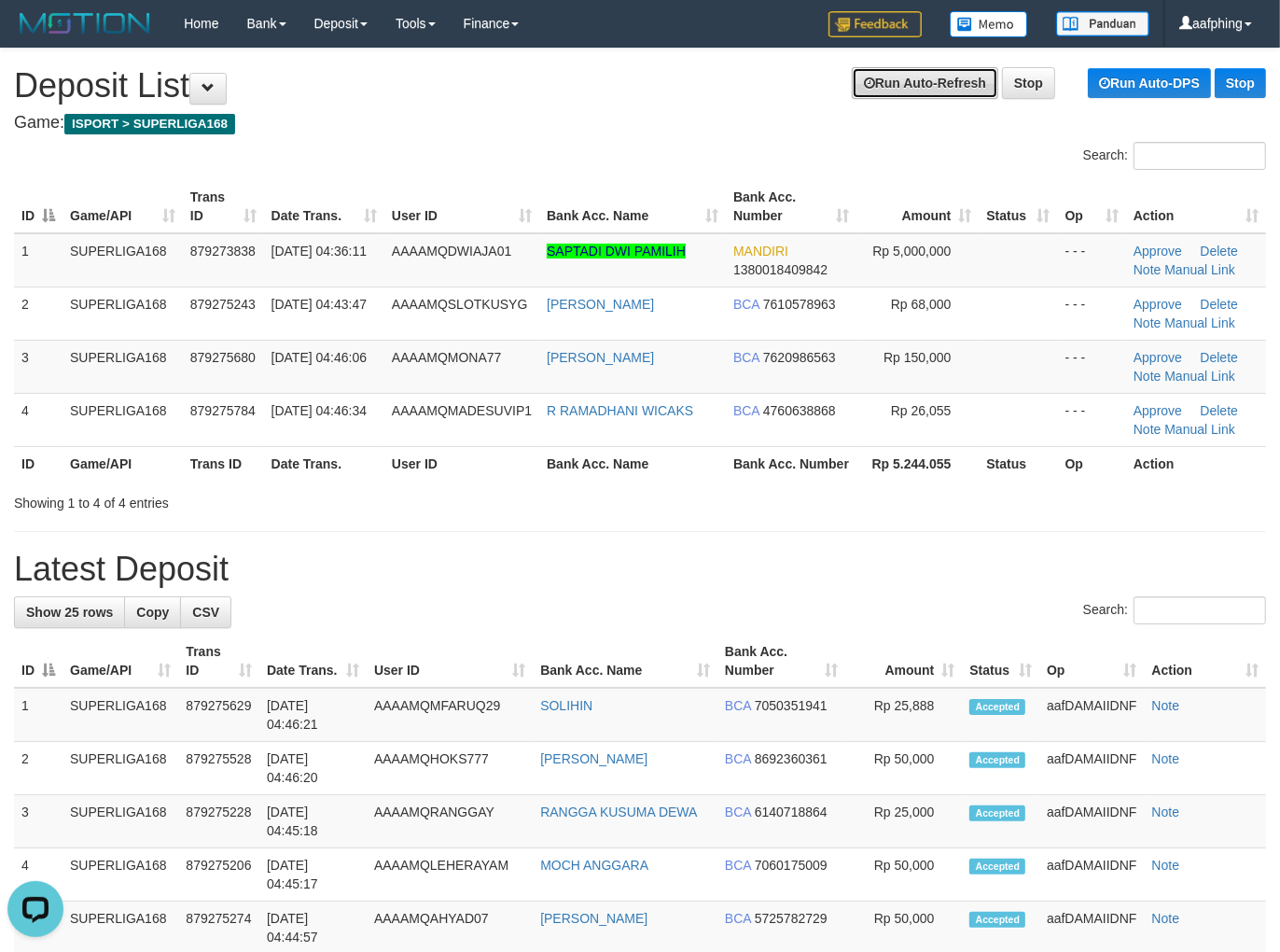
click at [884, 94] on link "Run Auto-Refresh" at bounding box center [924, 82] width 146 height 31
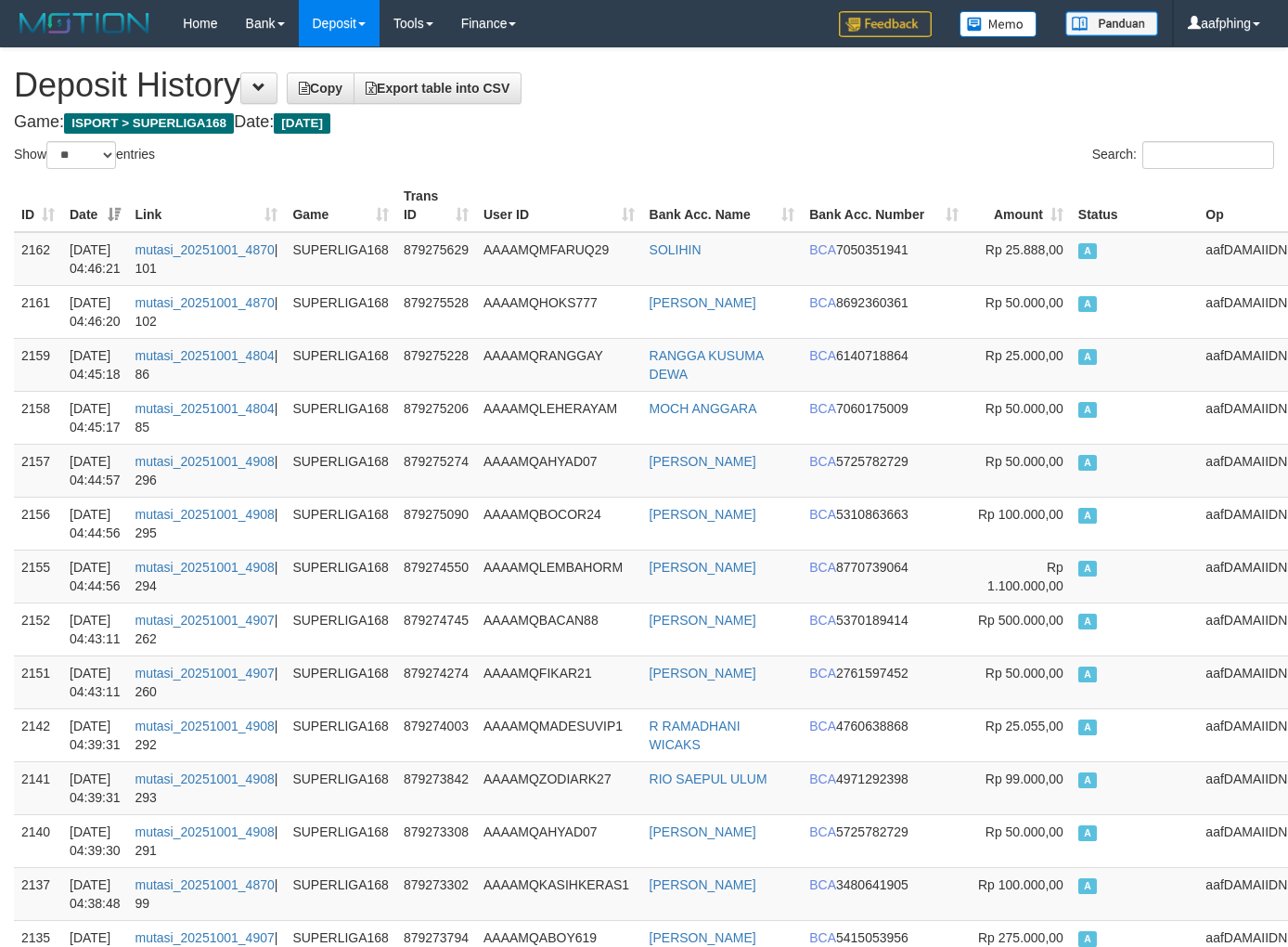
select select "**"
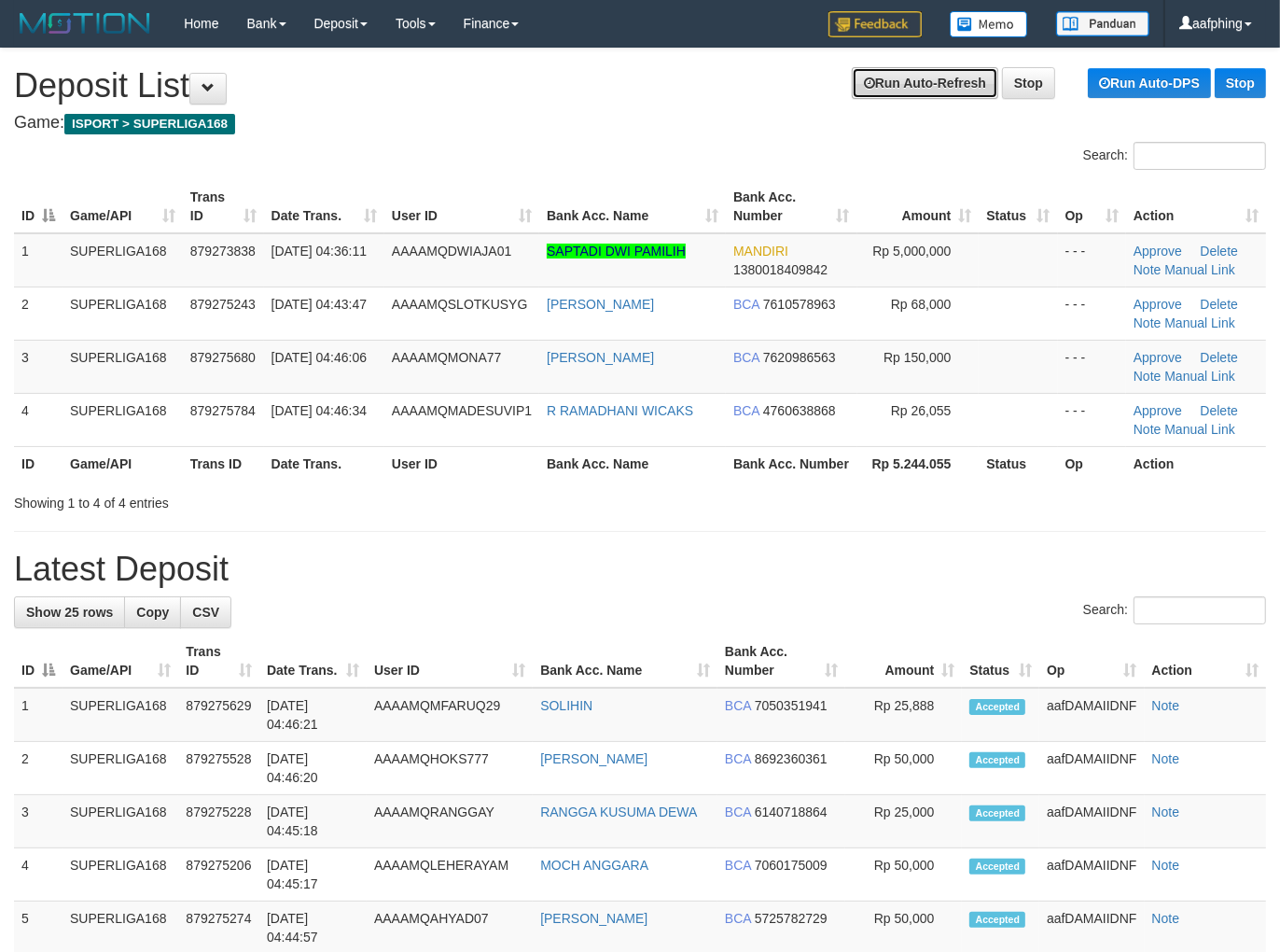
click at [856, 75] on link "Run Auto-Refresh" at bounding box center [924, 82] width 146 height 31
click at [899, 81] on link "Run Auto-Refresh" at bounding box center [924, 82] width 146 height 31
click at [893, 85] on link "Run Auto-Refresh" at bounding box center [924, 82] width 146 height 31
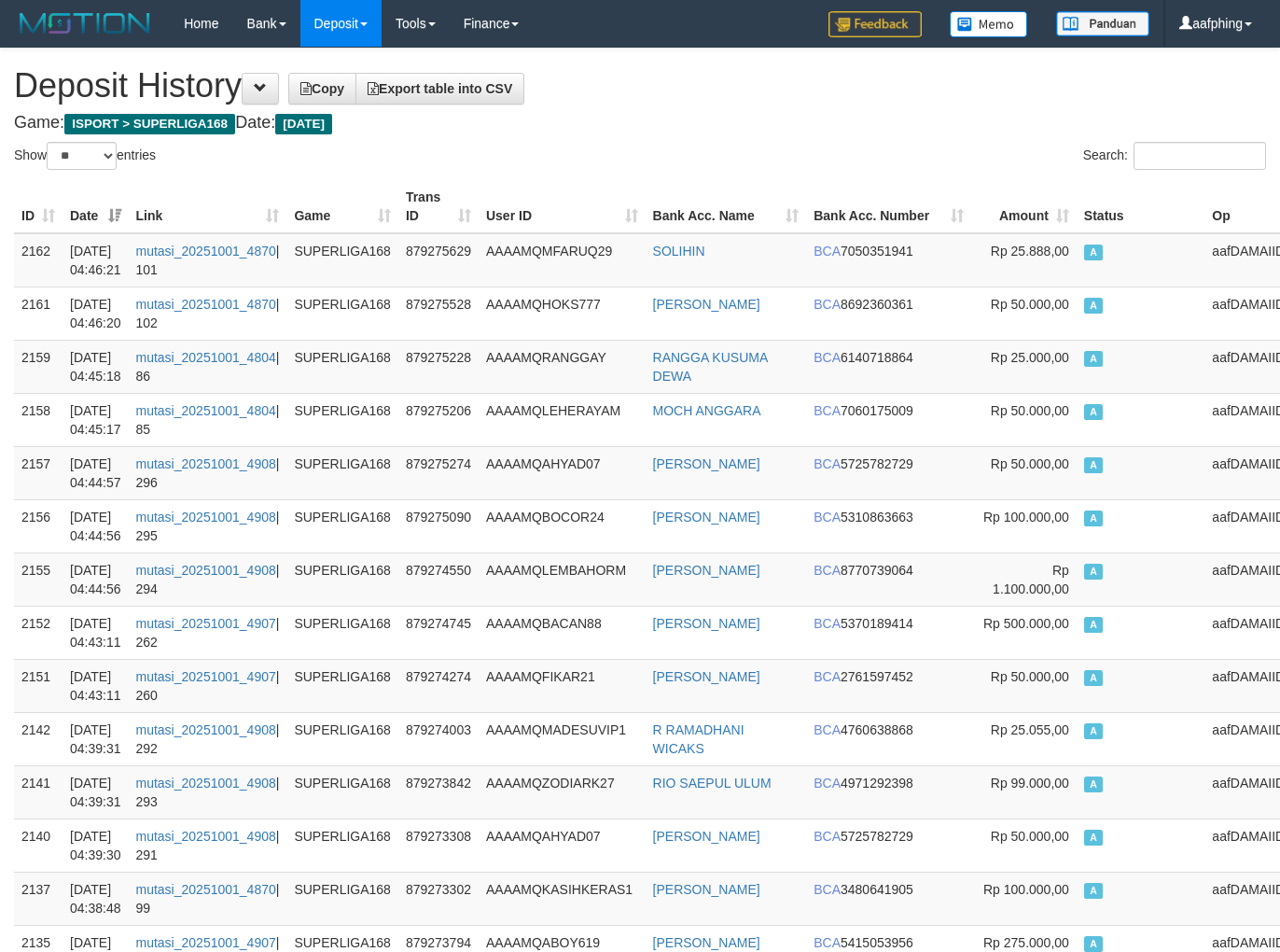
select select "**"
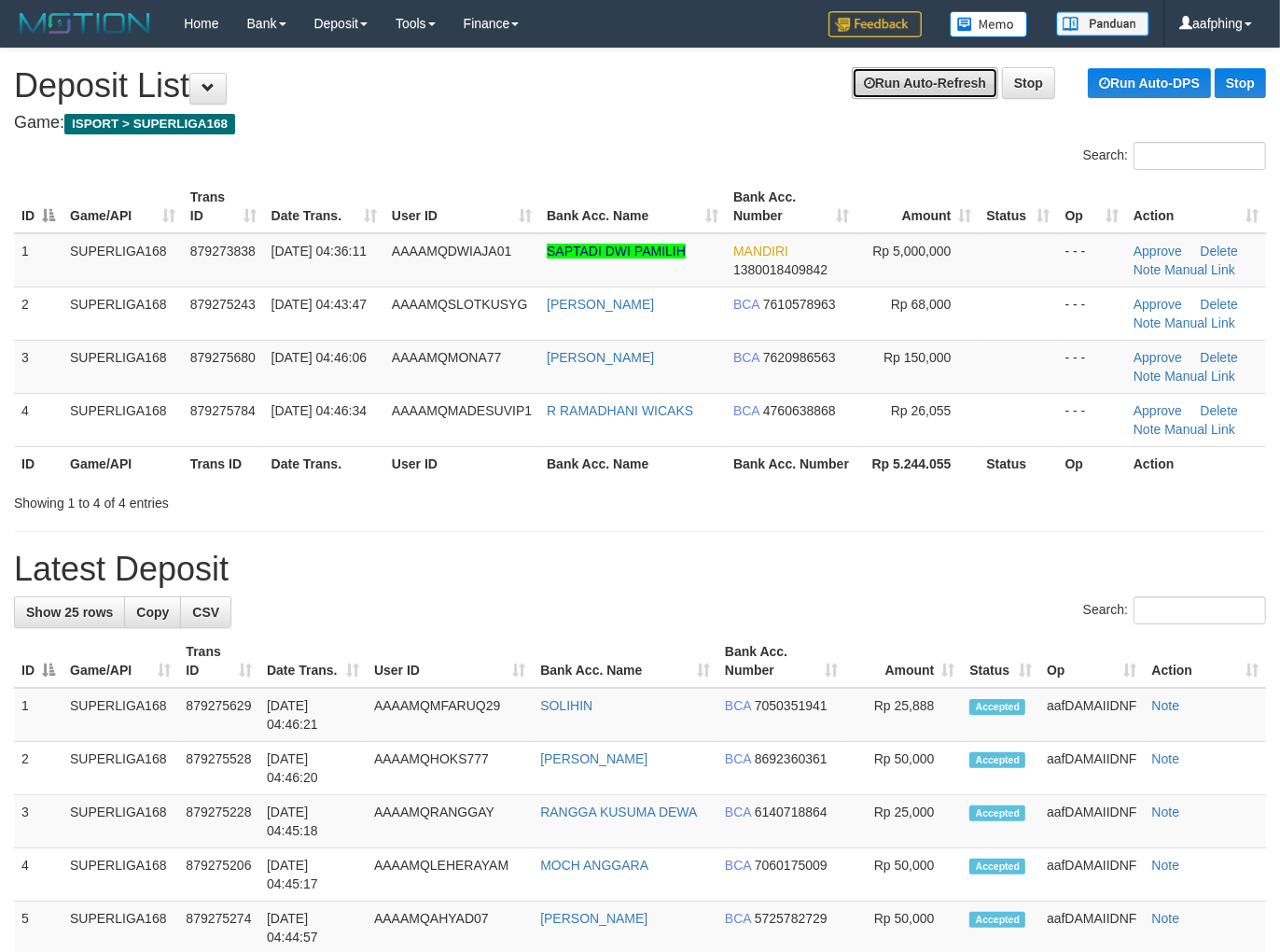
drag, startPoint x: 0, startPoint y: 0, endPoint x: 893, endPoint y: 85, distance: 897.0
click at [893, 85] on link "Run Auto-Refresh" at bounding box center [924, 82] width 146 height 31
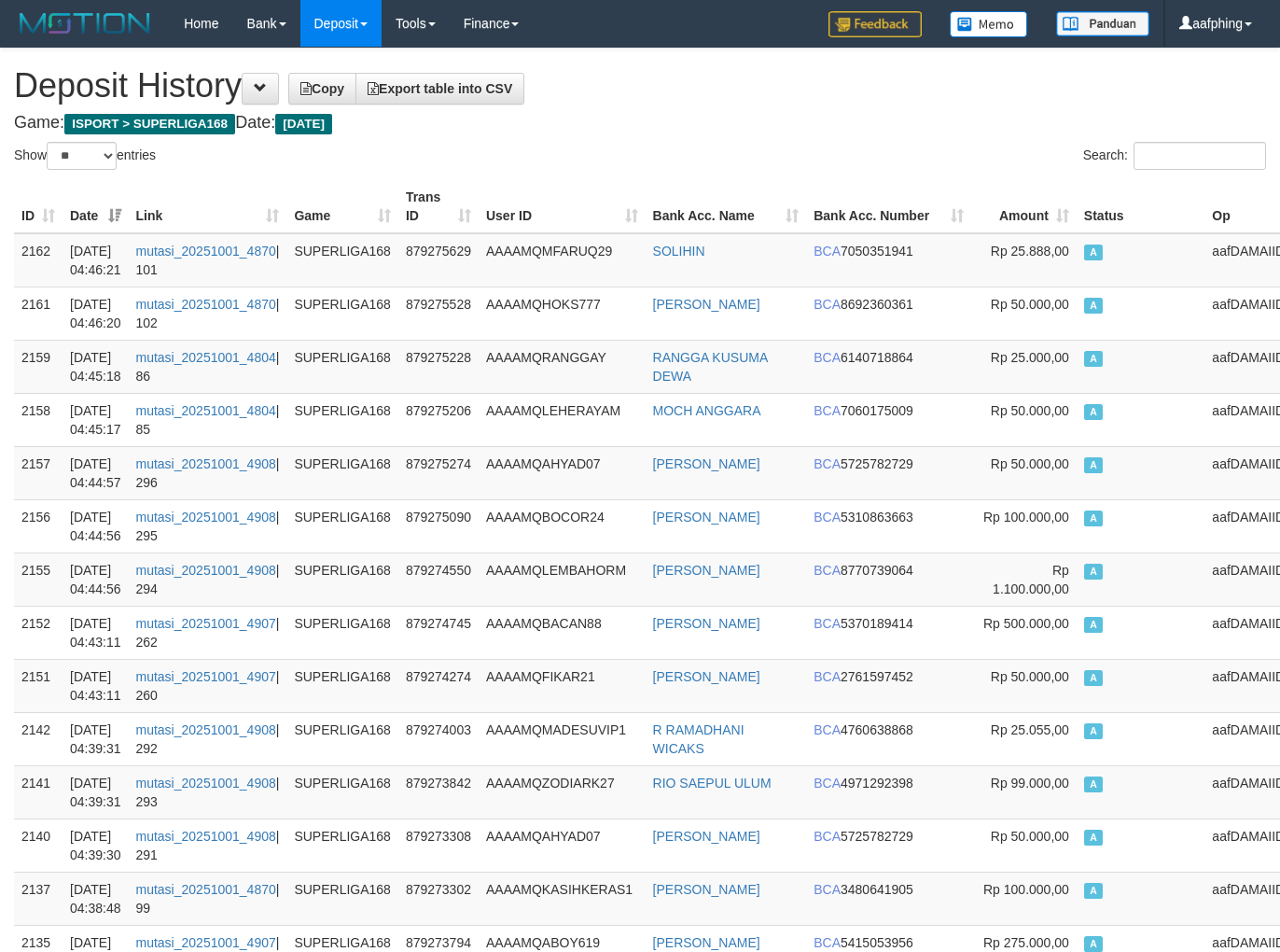
select select "**"
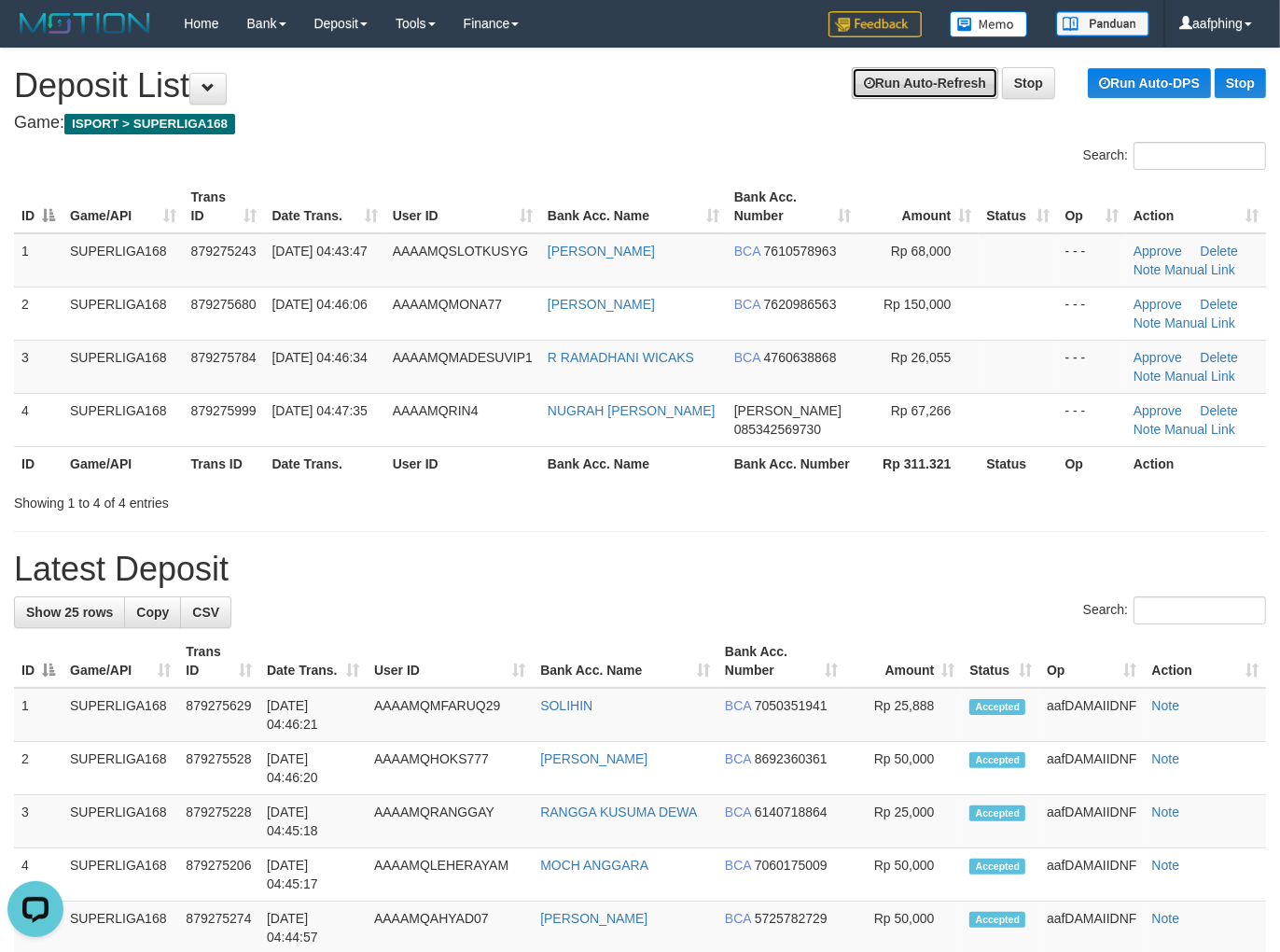
click at [864, 80] on icon at bounding box center [869, 83] width 11 height 13
click at [872, 80] on link "Run Auto-Refresh" at bounding box center [924, 82] width 146 height 31
click at [874, 86] on link "Run Auto-Refresh" at bounding box center [924, 82] width 146 height 31
drag, startPoint x: 874, startPoint y: 86, endPoint x: 1169, endPoint y: 141, distance: 300.1
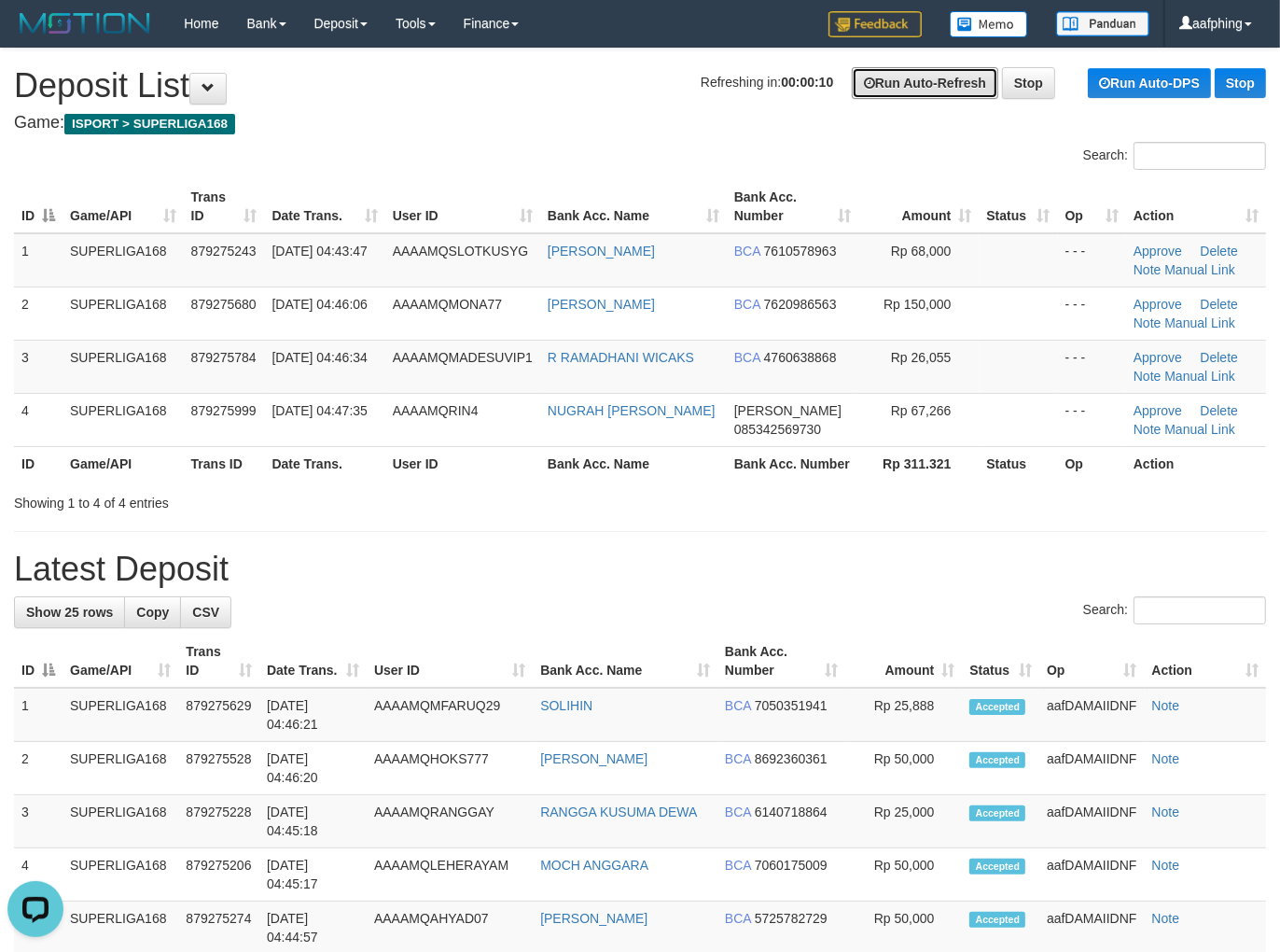
click at [877, 86] on link "Run Auto-Refresh" at bounding box center [924, 82] width 146 height 31
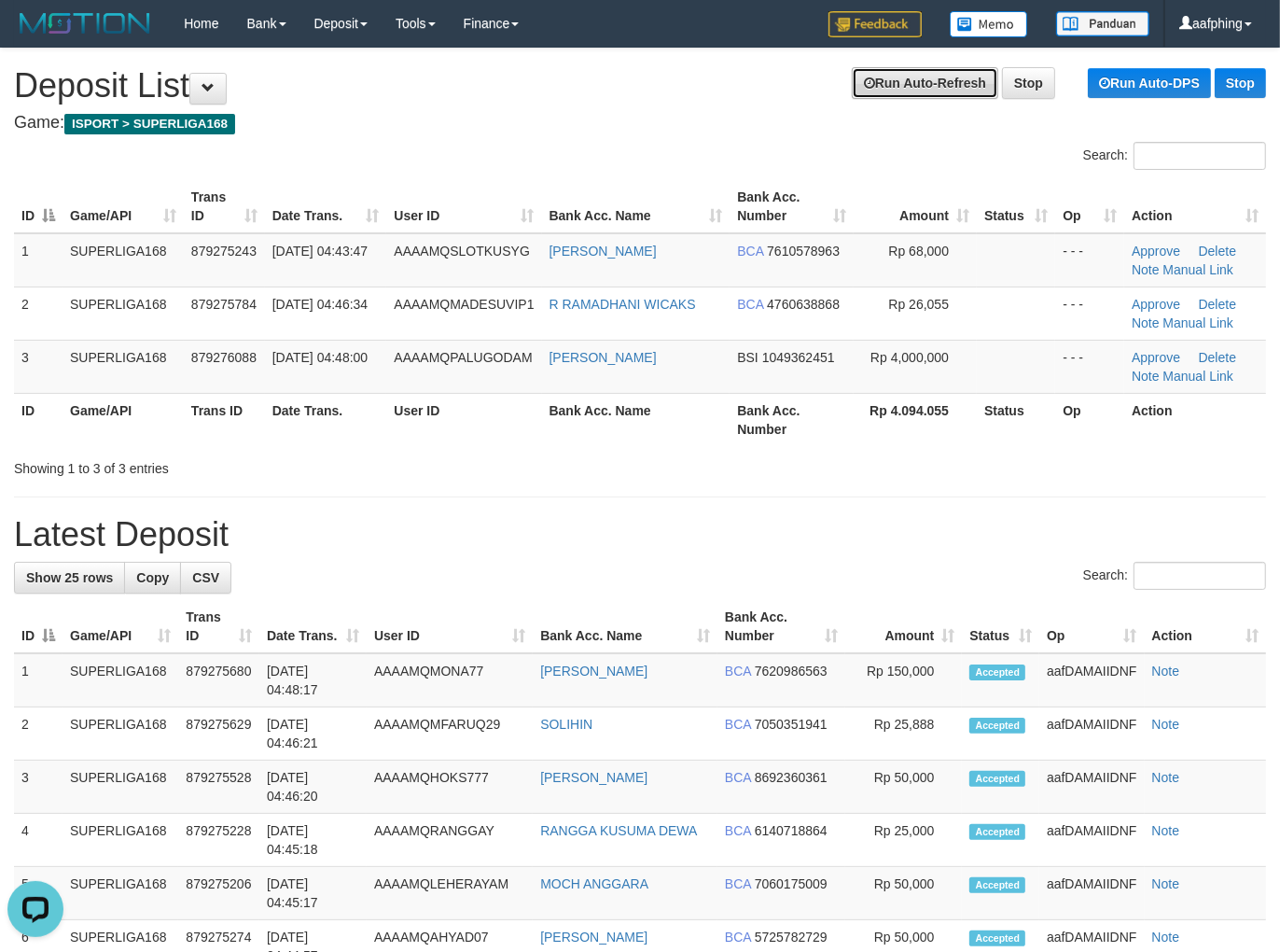
click at [891, 82] on link "Run Auto-Refresh" at bounding box center [924, 82] width 146 height 31
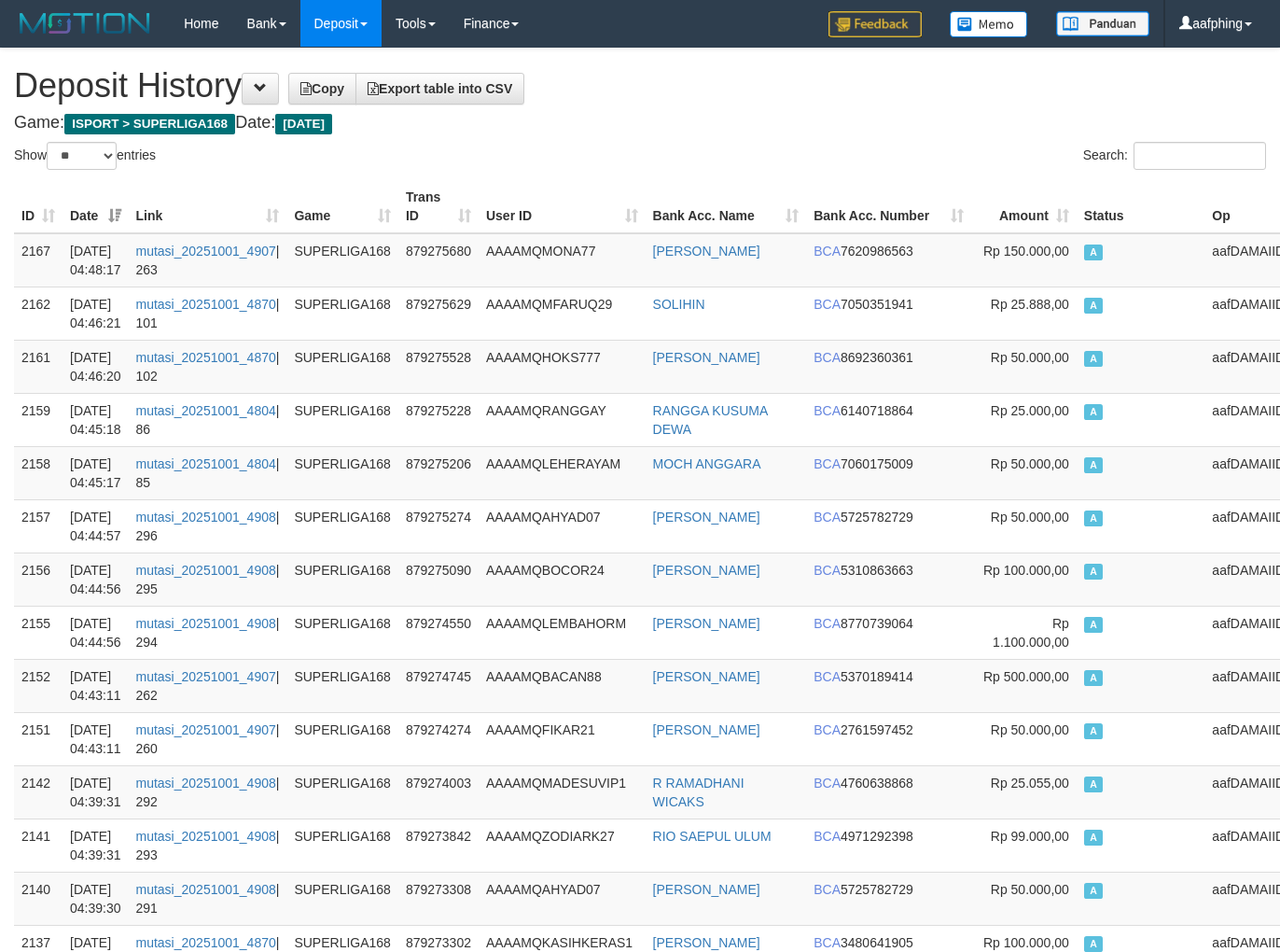
select select "**"
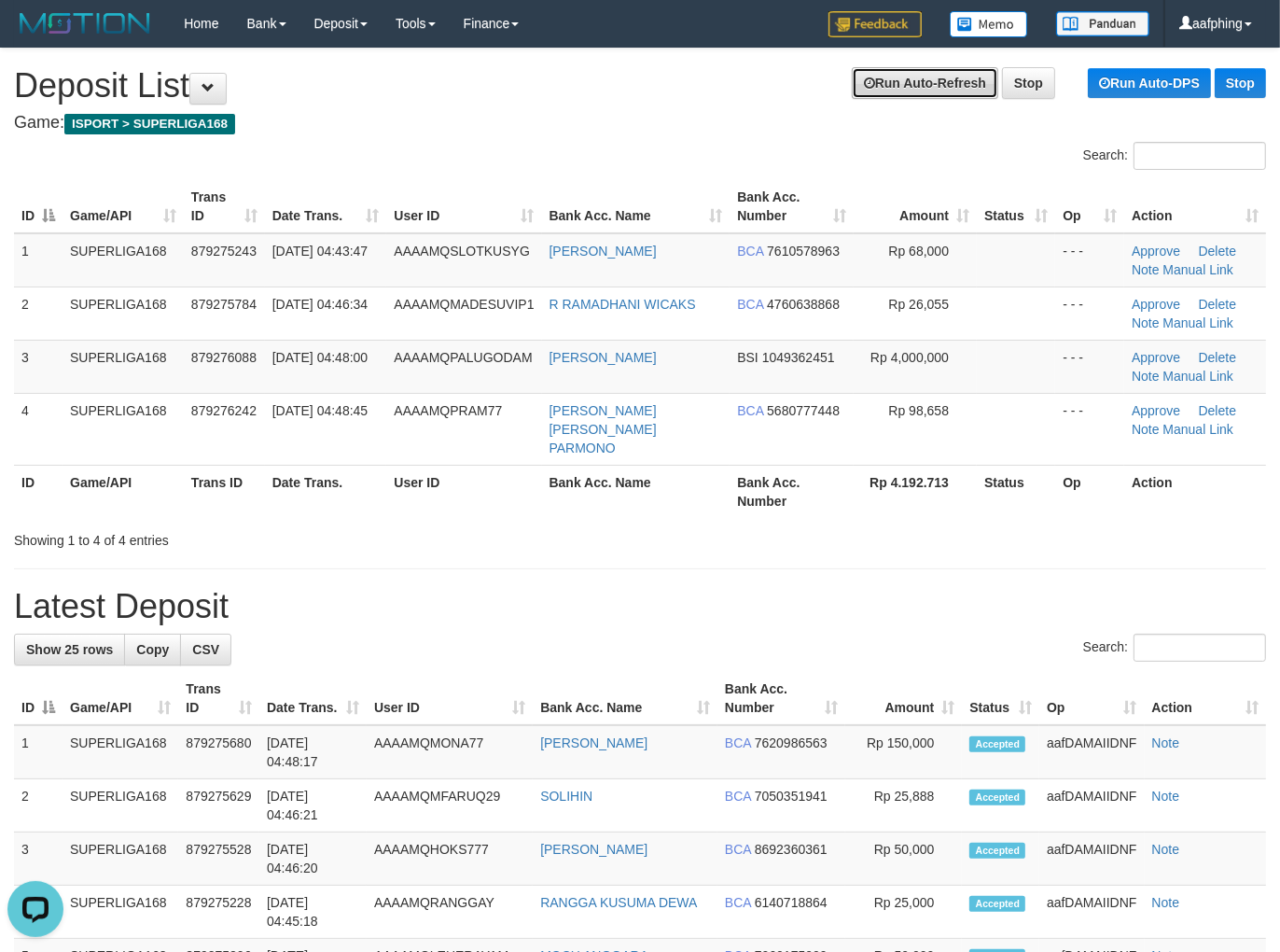
click at [931, 85] on link "Run Auto-Refresh" at bounding box center [924, 82] width 146 height 31
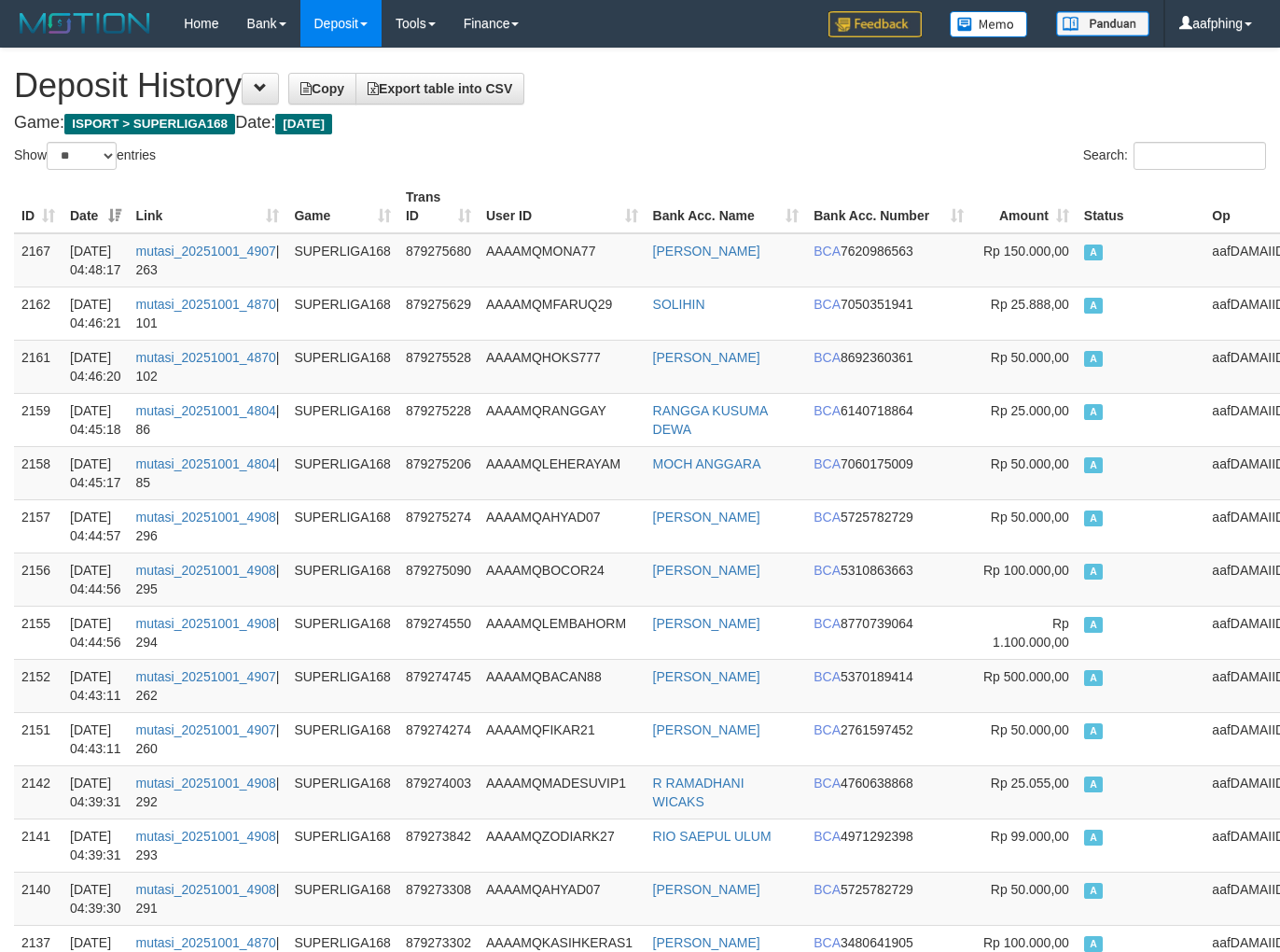
select select "**"
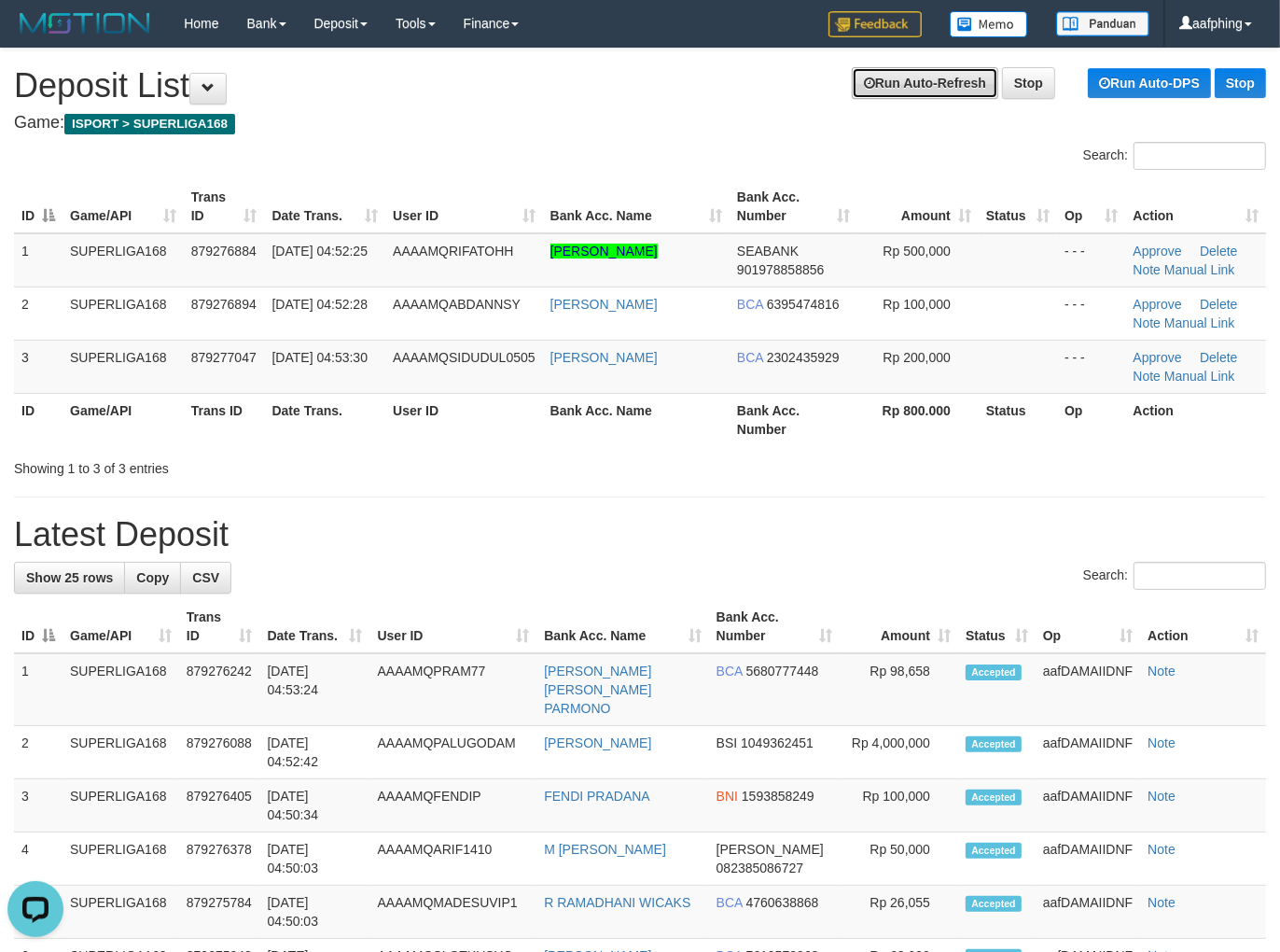
click at [877, 94] on link "Run Auto-Refresh" at bounding box center [924, 82] width 146 height 31
click at [912, 85] on link "Run Auto-Refresh" at bounding box center [924, 82] width 146 height 31
click at [871, 67] on link "Run Auto-Refresh" at bounding box center [924, 82] width 146 height 31
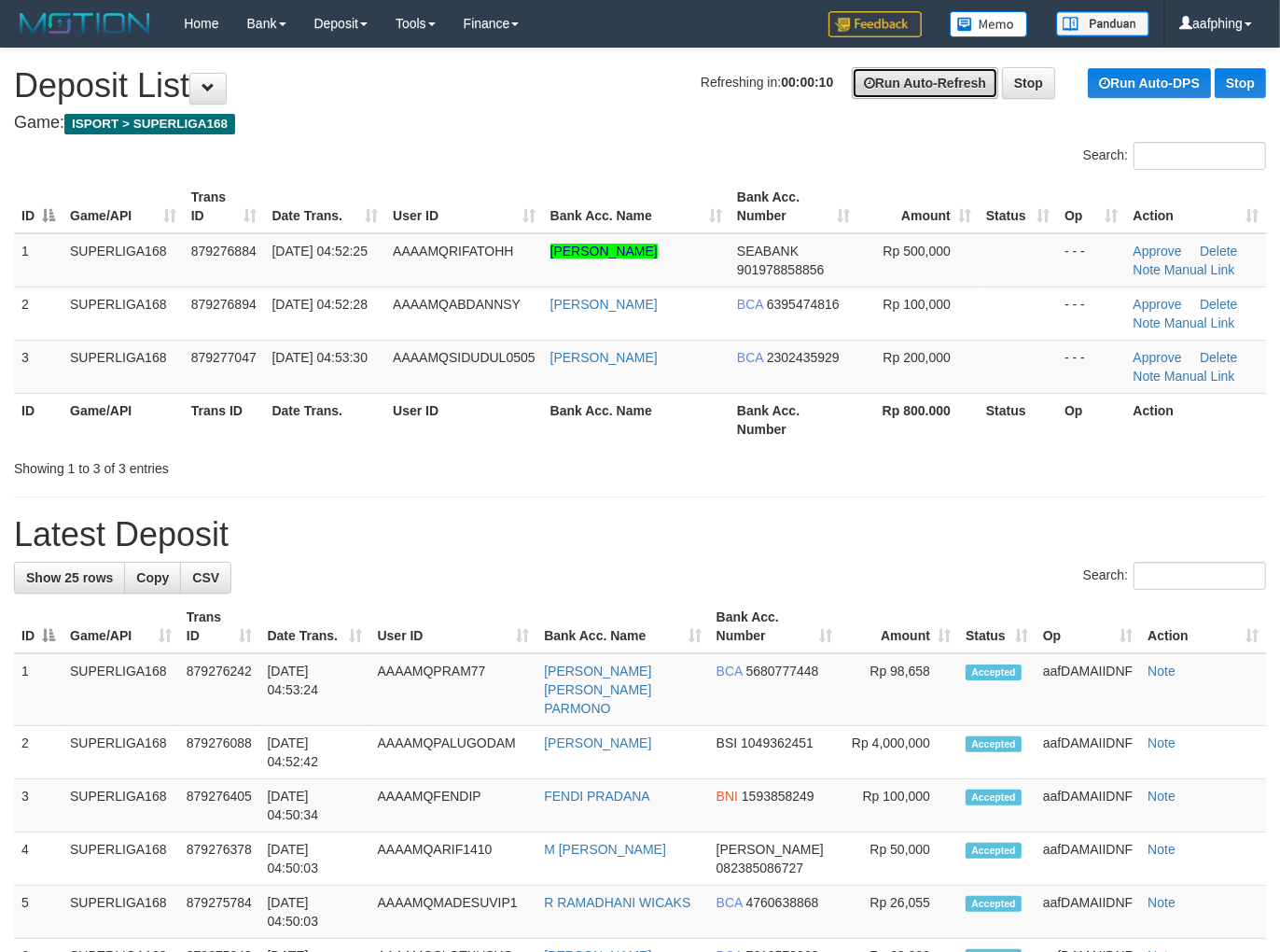
click at [871, 67] on link "Run Auto-Refresh" at bounding box center [924, 82] width 146 height 31
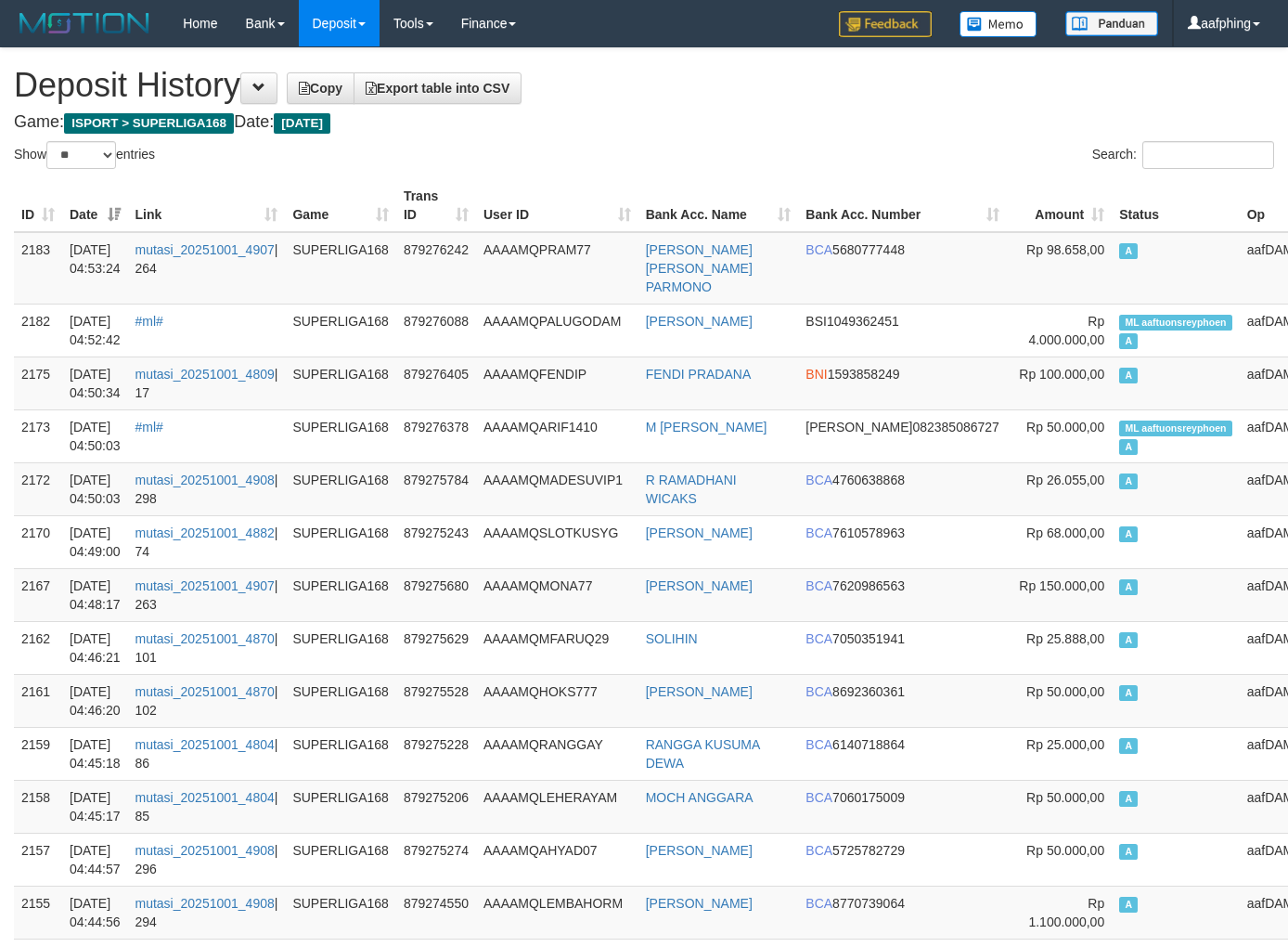
select select "**"
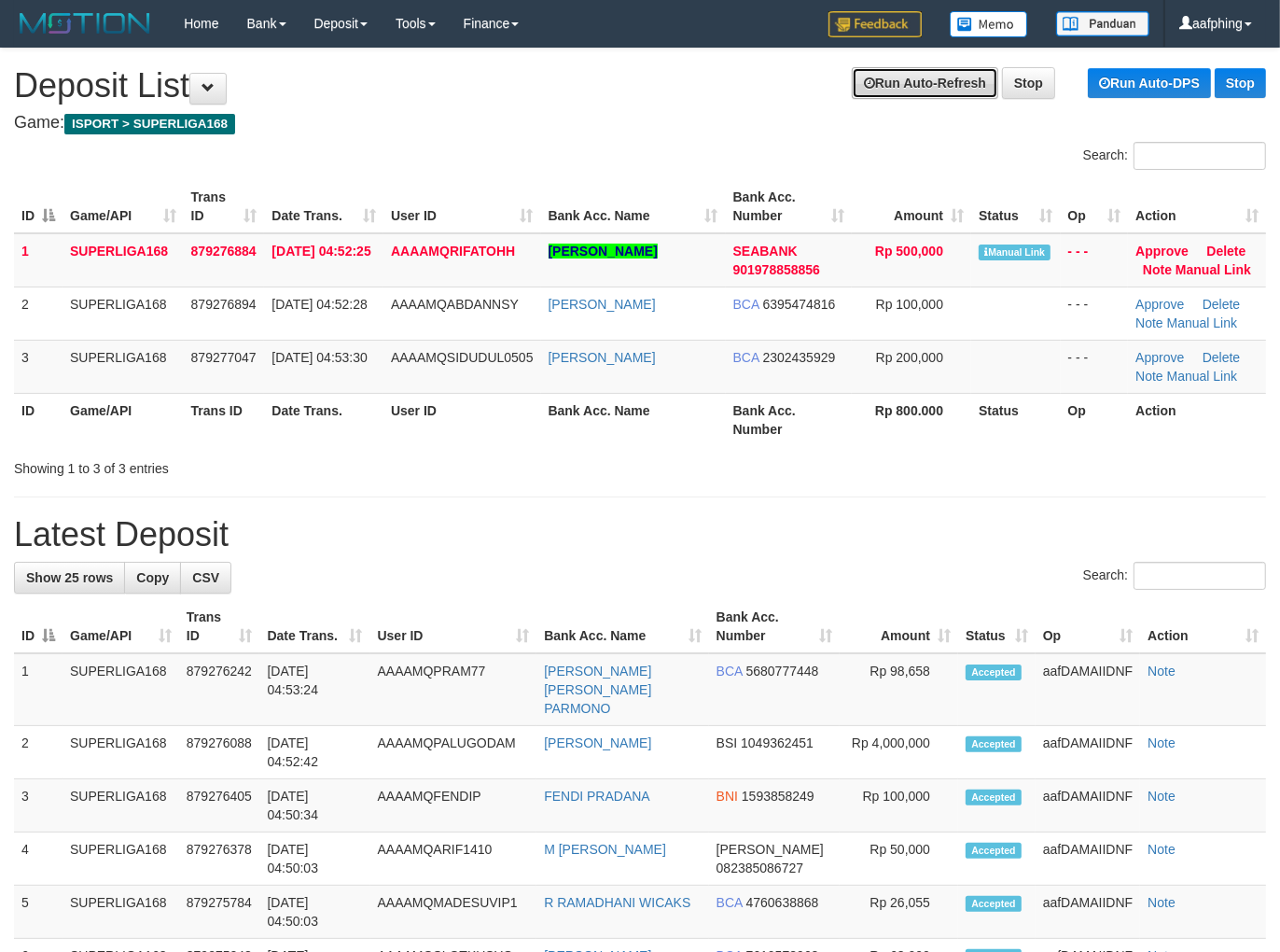
click at [874, 87] on link "Run Auto-Refresh" at bounding box center [924, 82] width 146 height 31
click at [901, 96] on link "Run Auto-Refresh" at bounding box center [924, 82] width 146 height 31
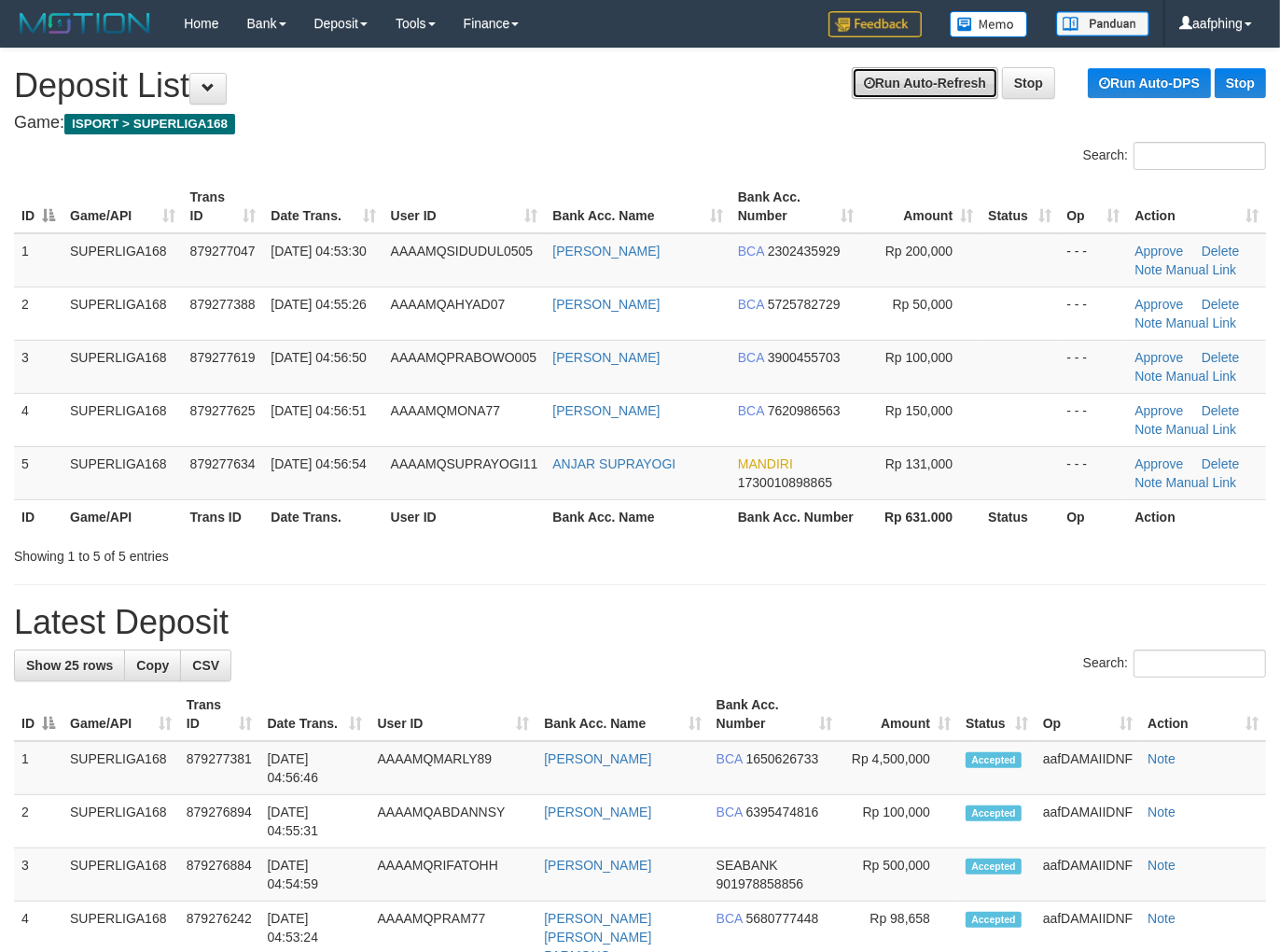
click at [873, 86] on link "Run Auto-Refresh" at bounding box center [924, 82] width 146 height 31
click at [907, 93] on link "Run Auto-Refresh" at bounding box center [924, 82] width 146 height 31
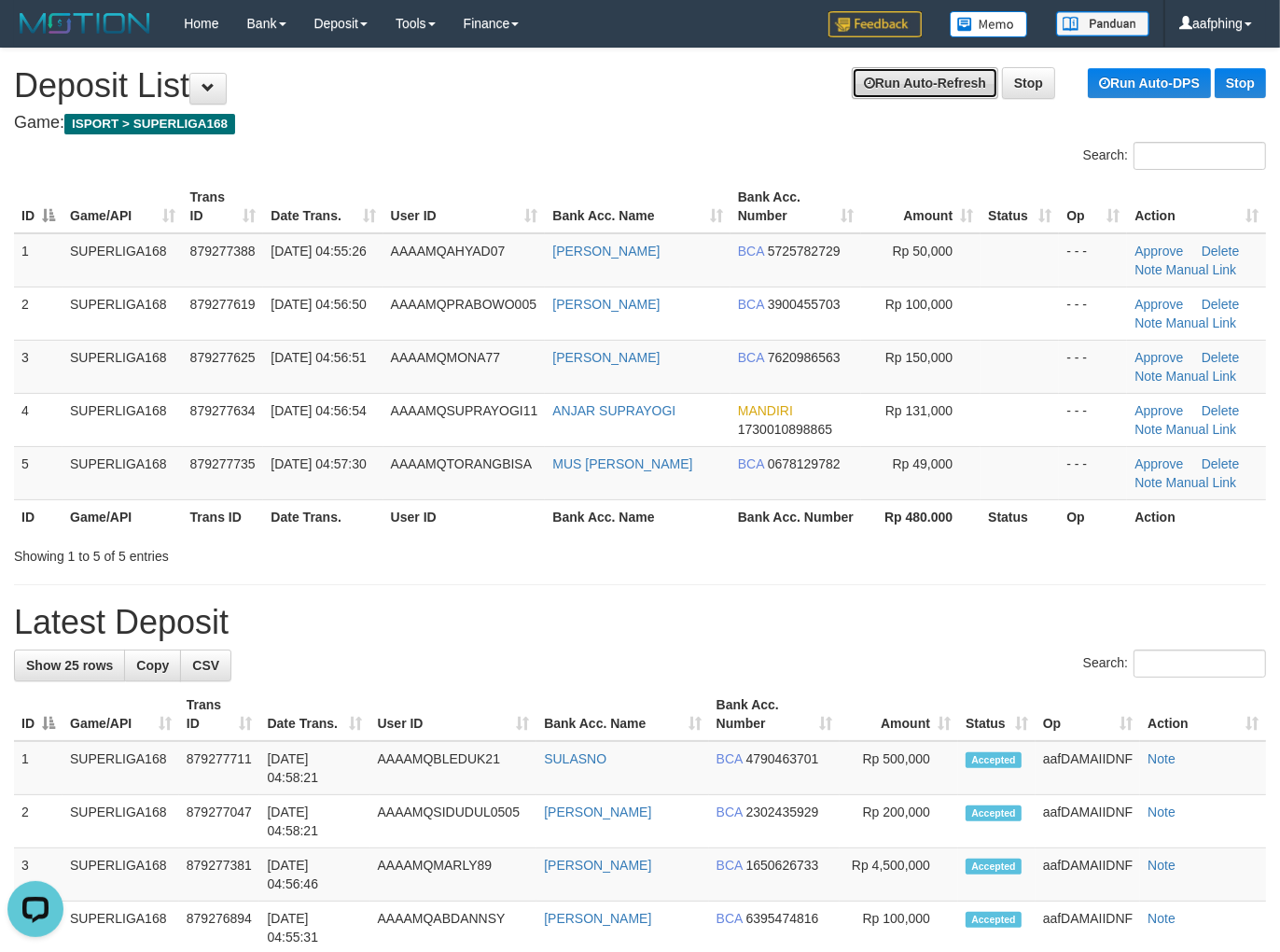
click at [910, 79] on link "Run Auto-Refresh" at bounding box center [924, 82] width 146 height 31
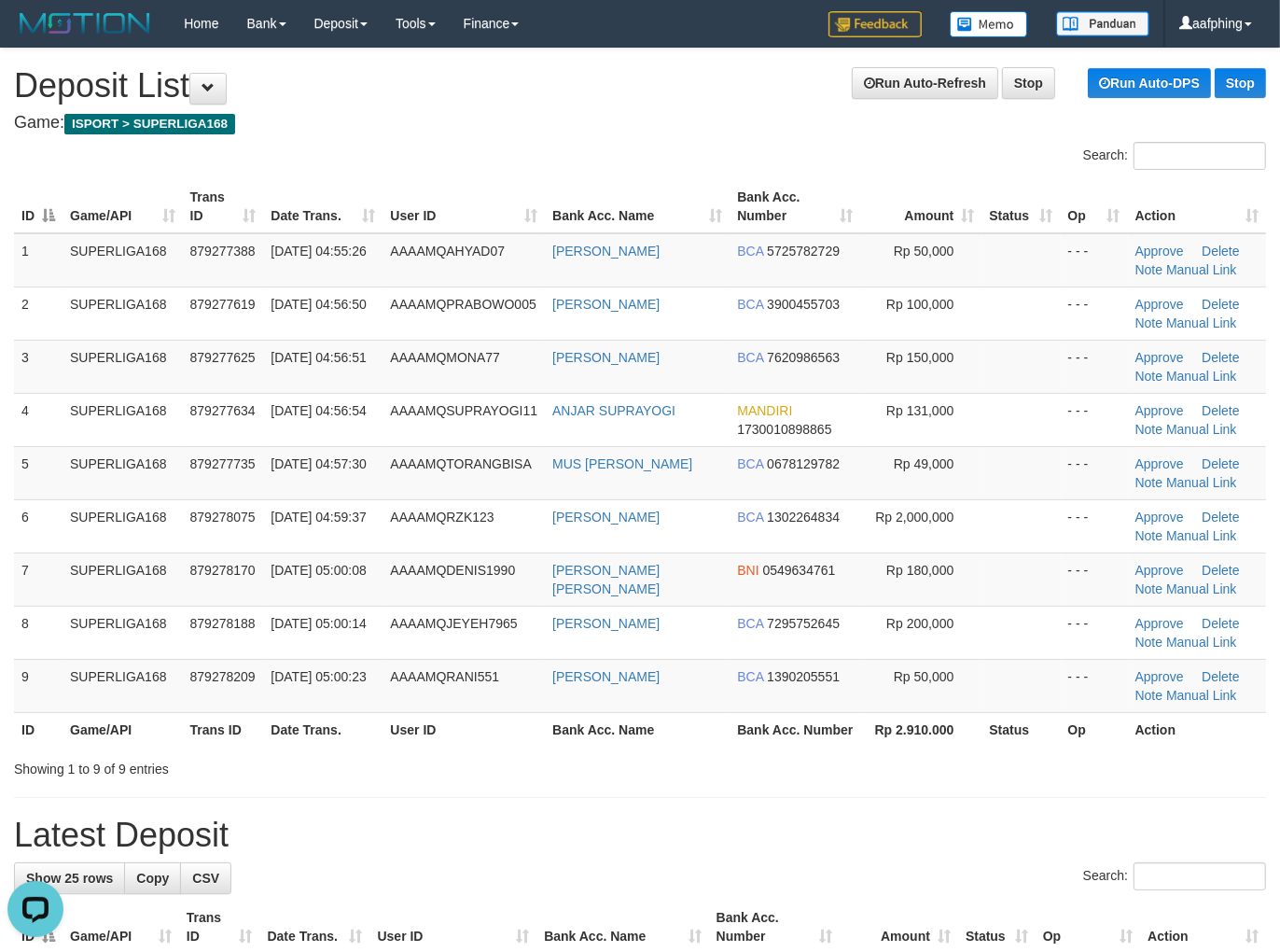
click at [901, 100] on h1 "Run Auto-Refresh Stop Run Auto-DPS Stop Deposit List" at bounding box center [640, 85] width 1252 height 37
click at [901, 87] on link "Run Auto-Refresh" at bounding box center [924, 82] width 146 height 31
click at [901, 85] on link "Run Auto-Refresh" at bounding box center [924, 82] width 146 height 31
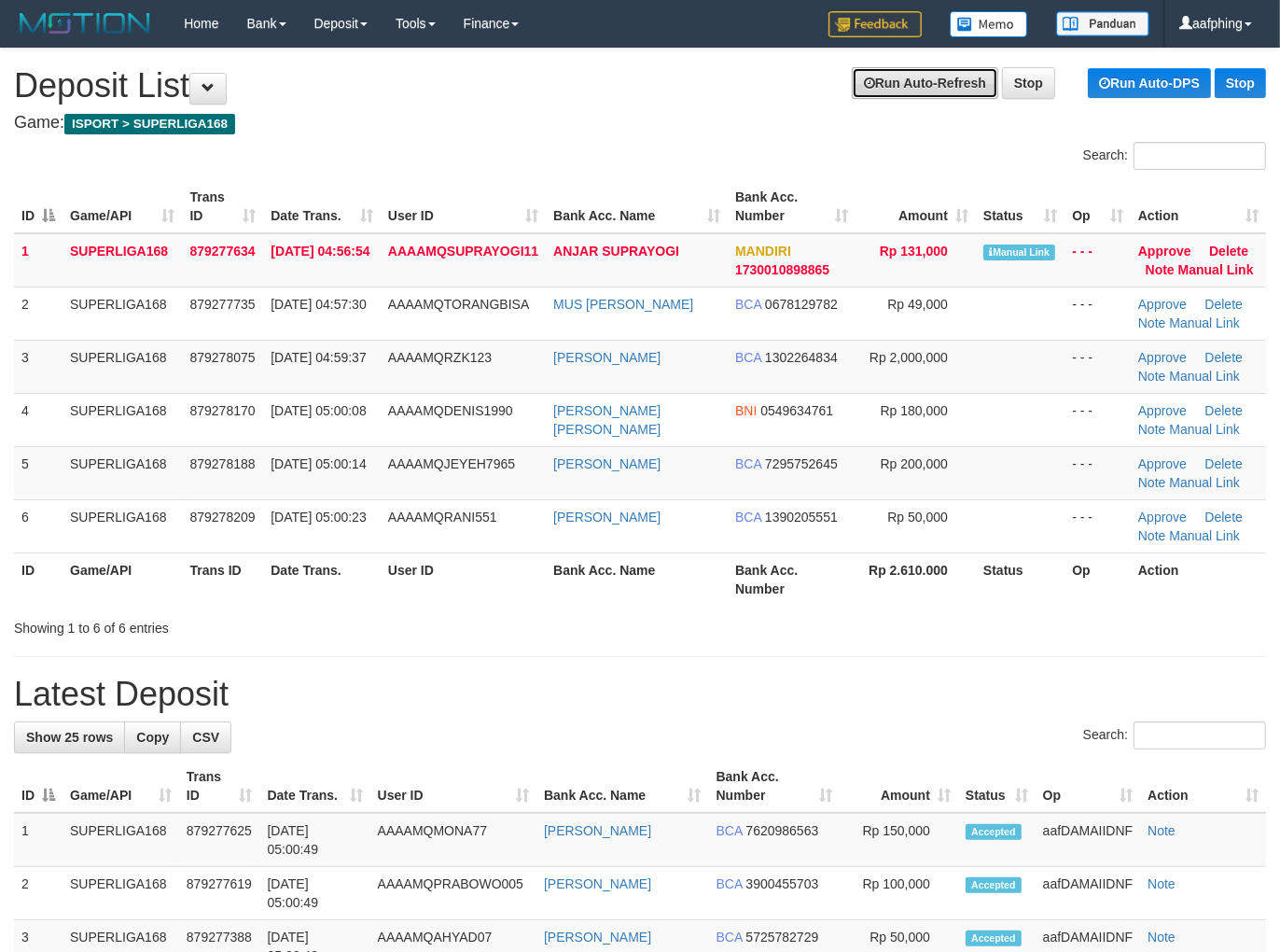
click at [854, 86] on link "Run Auto-Refresh" at bounding box center [924, 82] width 146 height 31
click at [865, 81] on icon at bounding box center [869, 83] width 11 height 13
